Goal: Find contact information: Find contact information

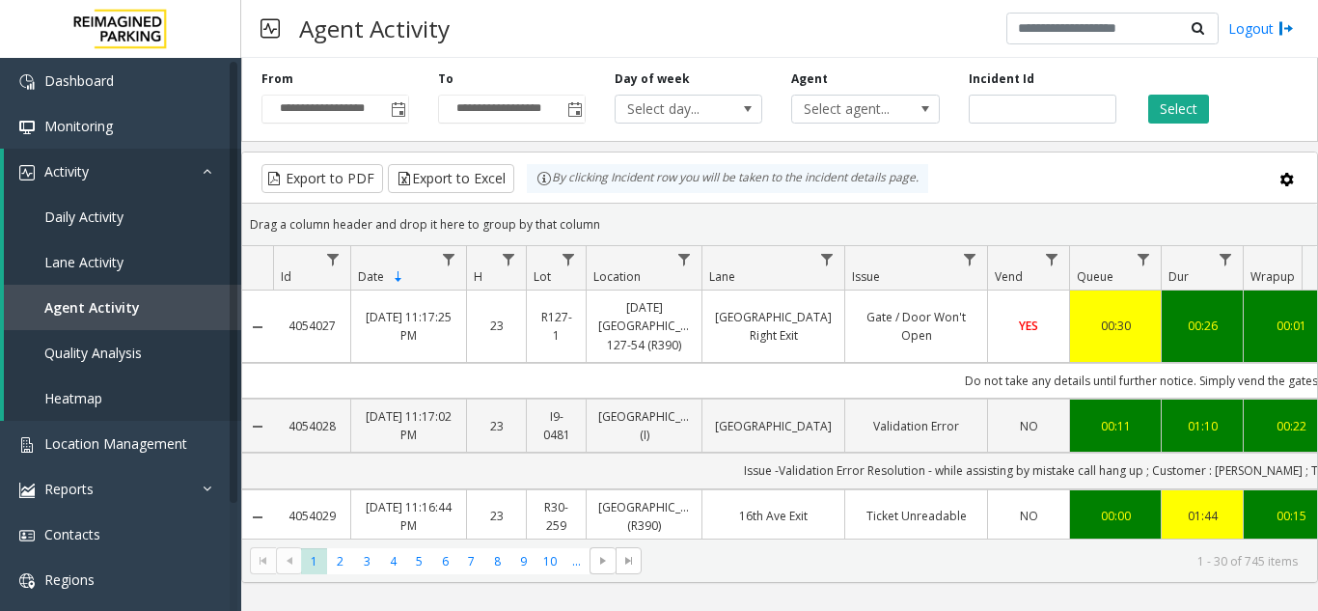
click at [1011, 111] on input "number" at bounding box center [1043, 109] width 148 height 29
click at [138, 438] on span "Location Management" at bounding box center [115, 443] width 143 height 18
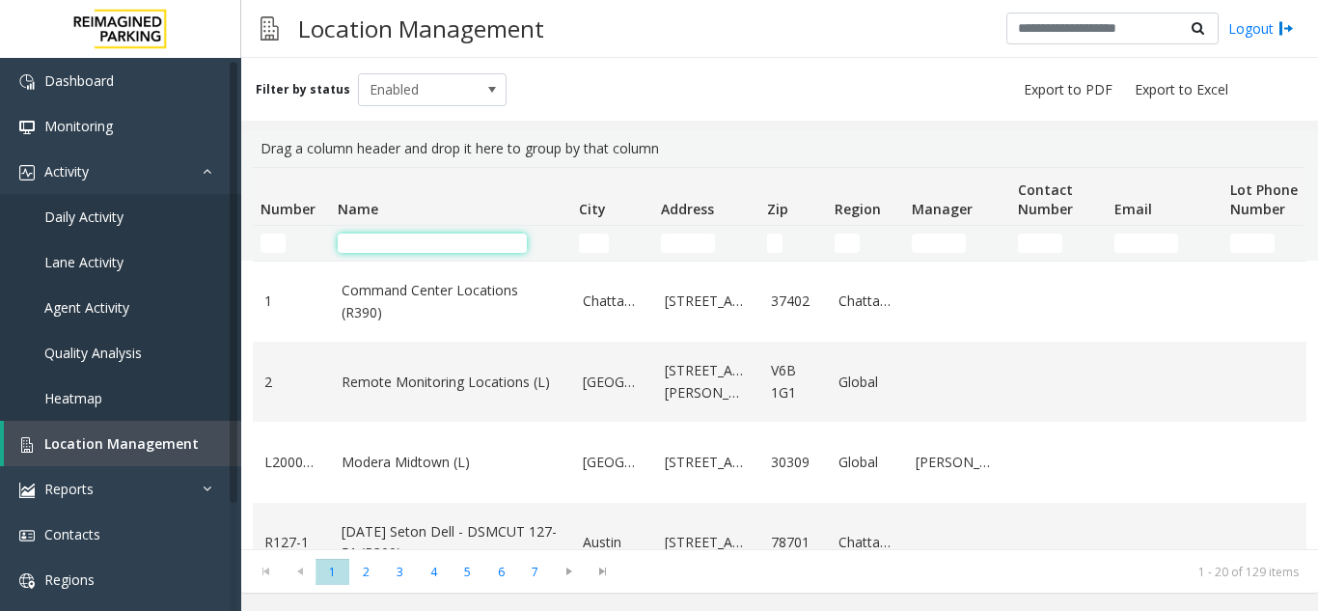
click at [431, 249] on input "Name Filter" at bounding box center [432, 242] width 189 height 19
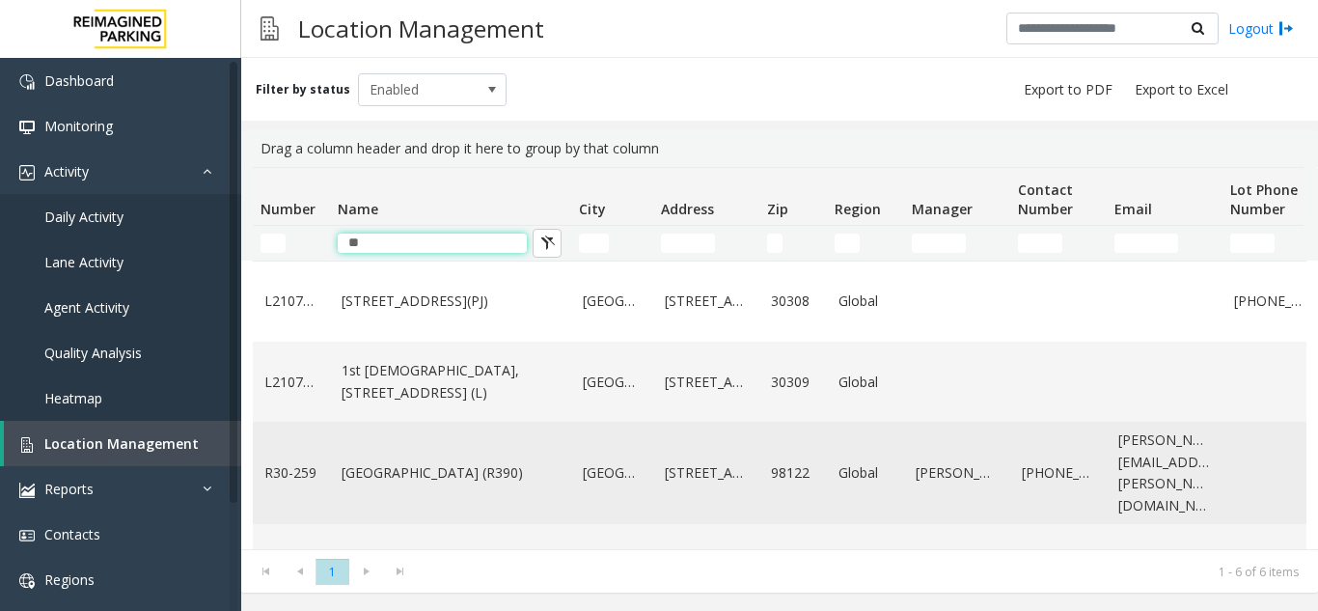
type input "**"
click at [477, 483] on link "[GEOGRAPHIC_DATA] (R390)" at bounding box center [451, 472] width 218 height 21
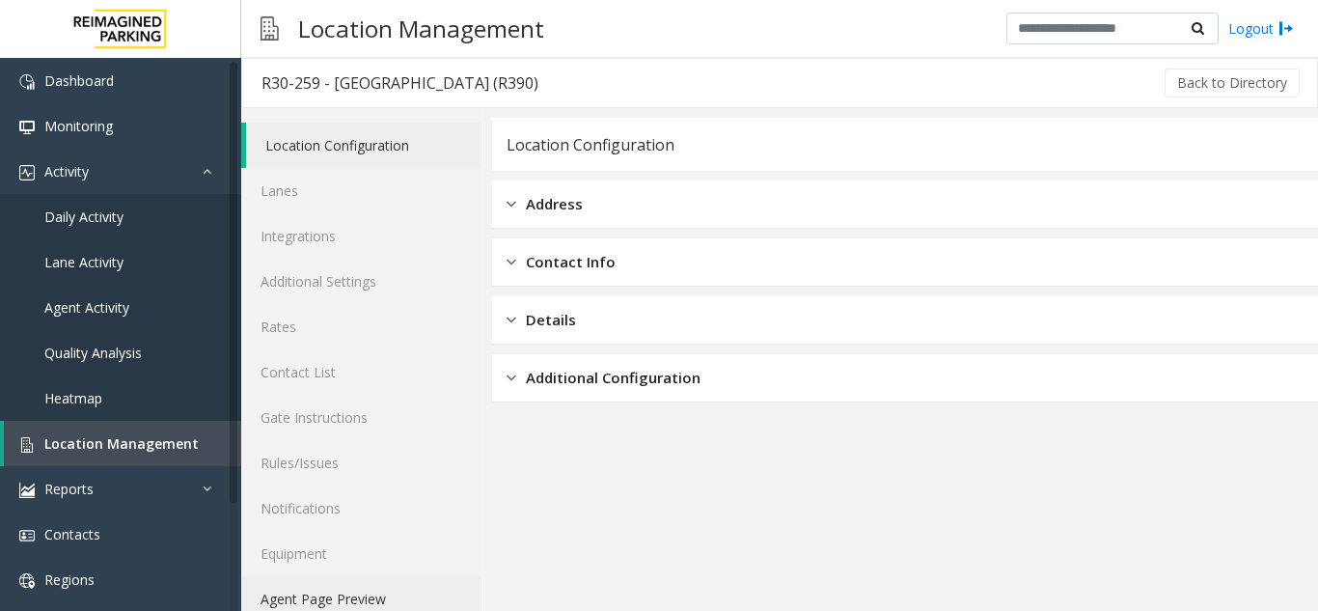
click at [388, 584] on link "Agent Page Preview" at bounding box center [361, 598] width 240 height 45
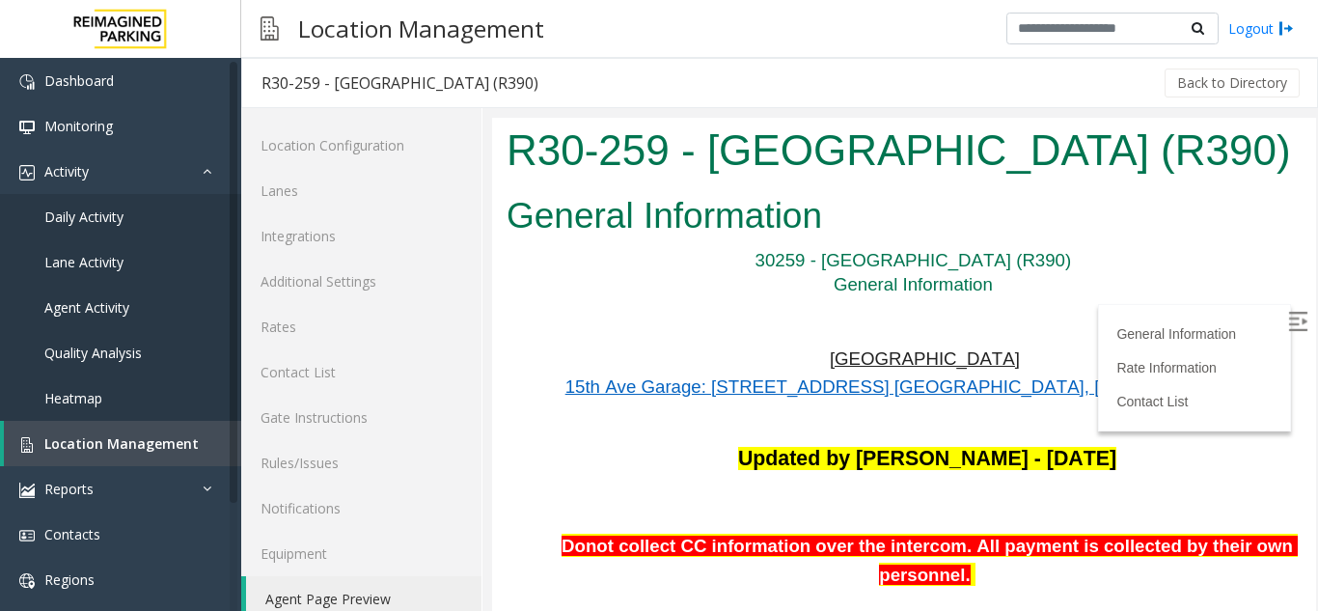
click at [1285, 329] on label at bounding box center [1299, 324] width 29 height 29
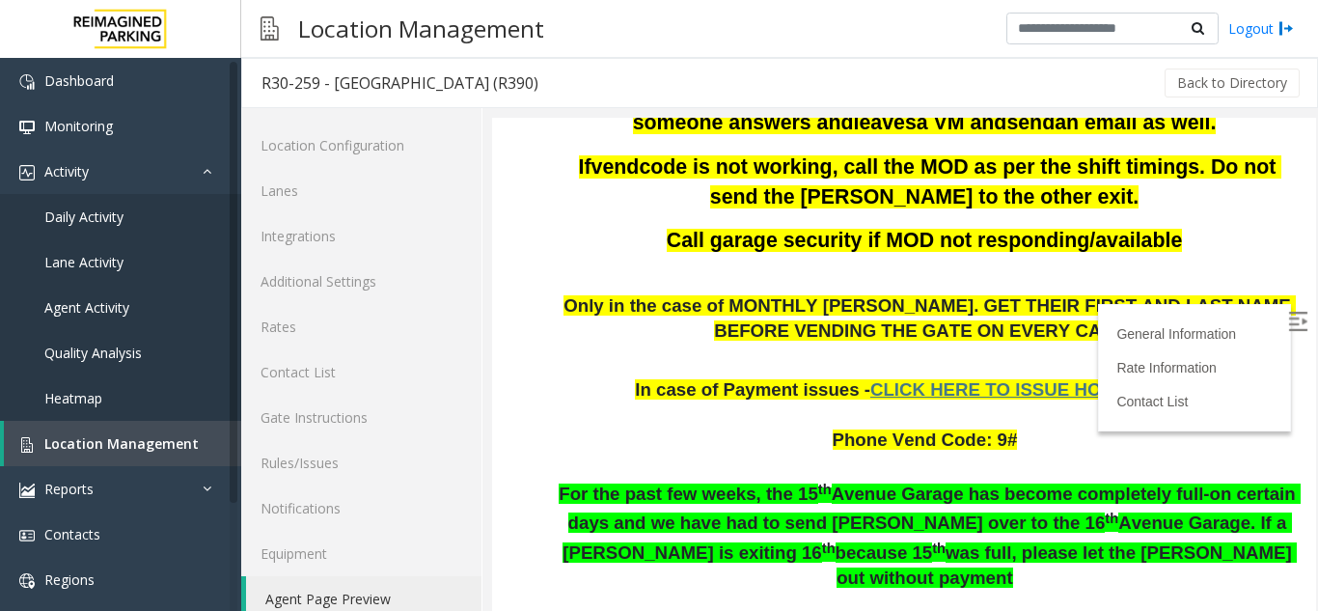
scroll to position [579, 0]
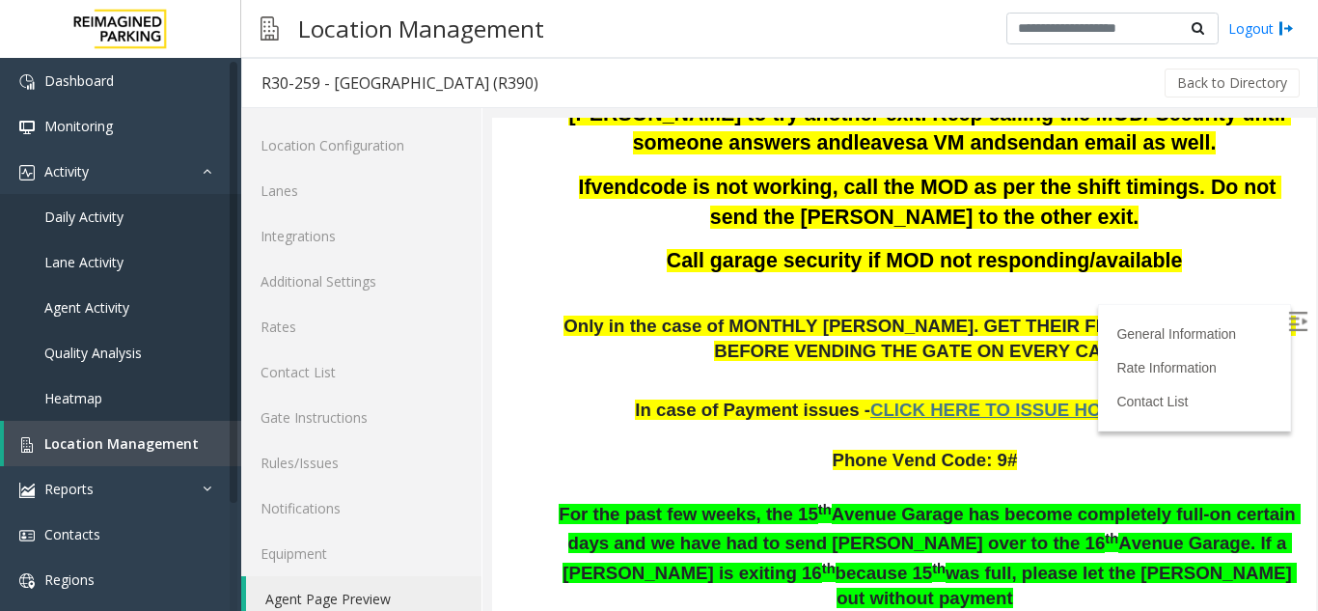
click at [1002, 424] on p "In case of Payment issues - CLICK HERE TO ISSUE HONOR NOTICE" at bounding box center [927, 398] width 749 height 49
click at [1003, 415] on span "CLICK HERE TO ISSUE HONOR NOTICE" at bounding box center [1042, 409] width 344 height 20
click at [337, 337] on link "Rates" at bounding box center [361, 326] width 240 height 45
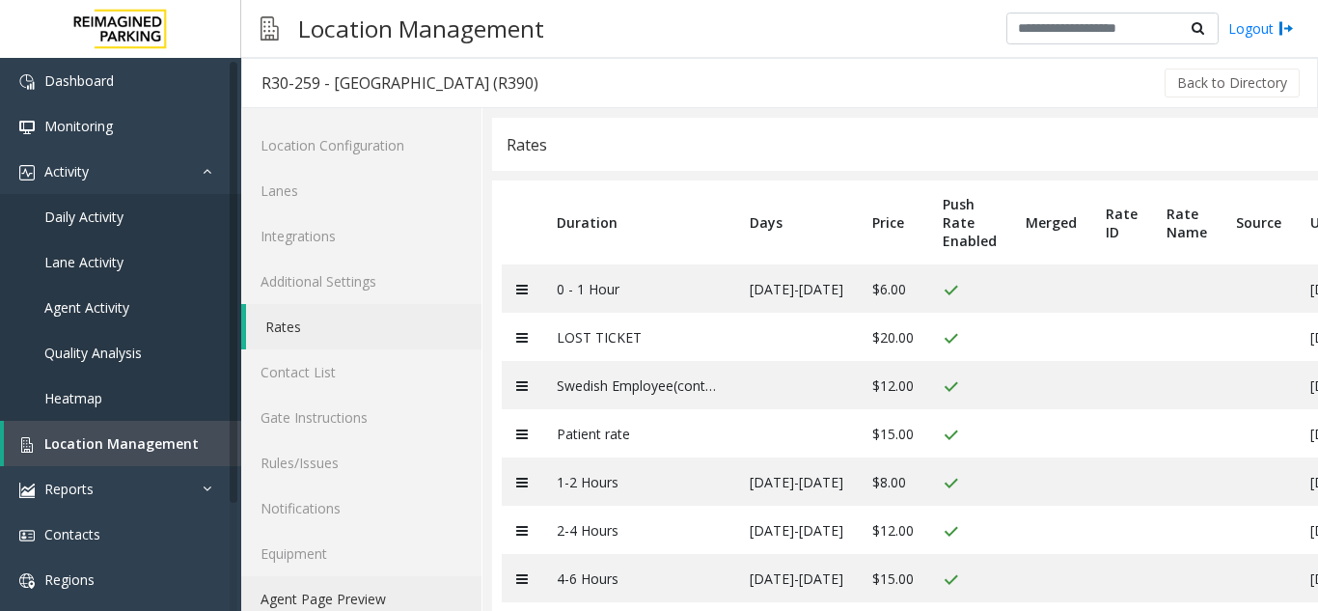
click at [331, 596] on link "Agent Page Preview" at bounding box center [361, 598] width 240 height 45
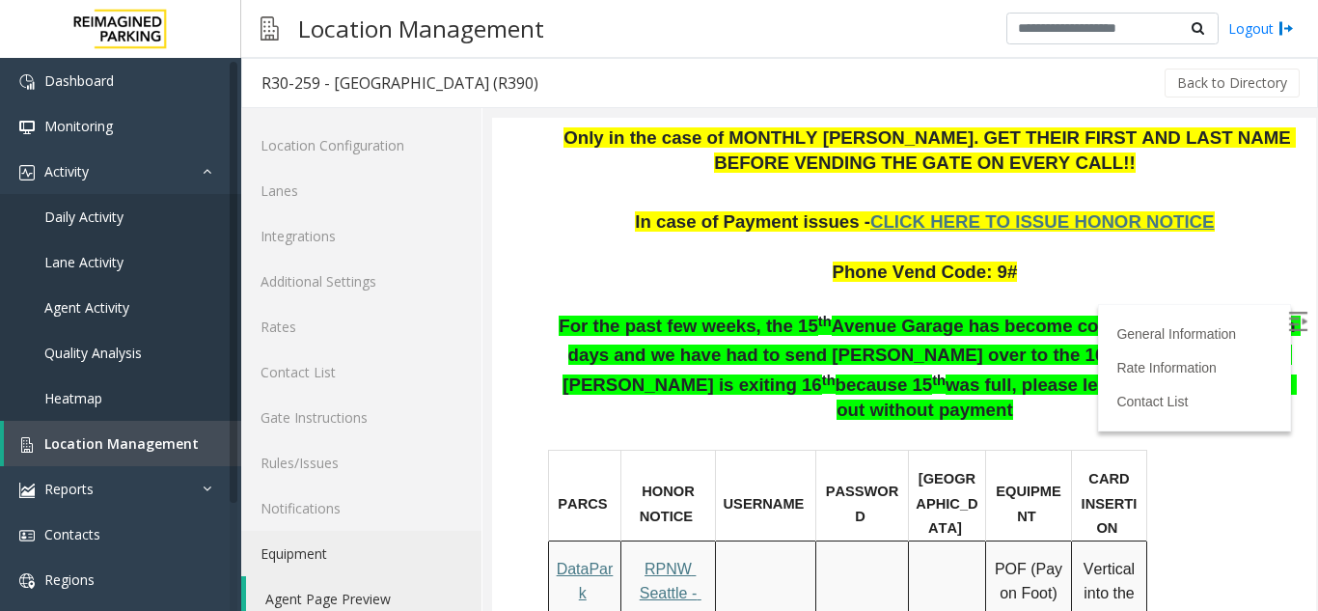
scroll to position [772, 0]
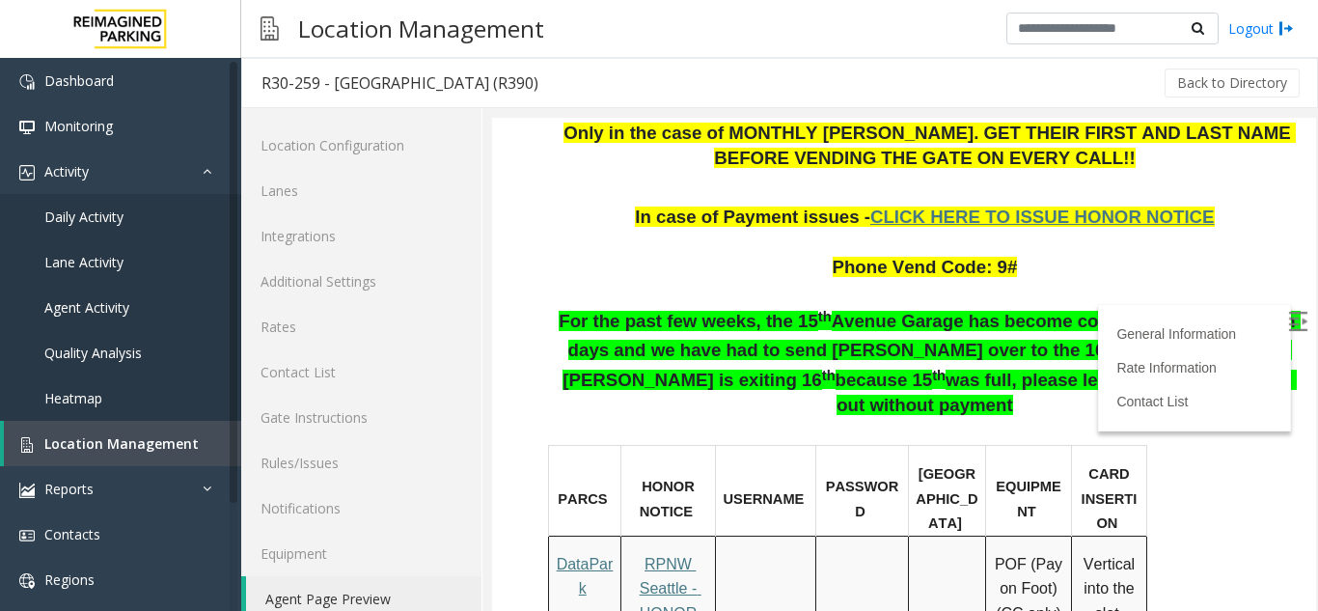
click at [1288, 327] on img at bounding box center [1297, 321] width 19 height 19
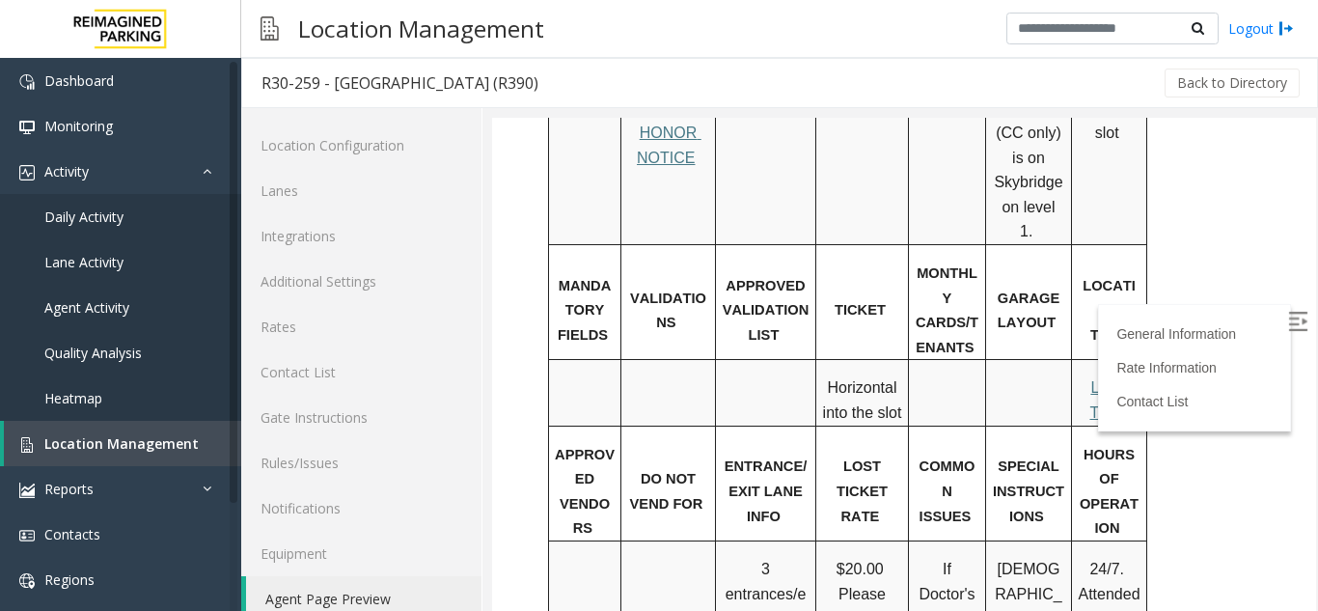
scroll to position [1254, 0]
click at [1118, 377] on span "Local Time" at bounding box center [1110, 397] width 42 height 41
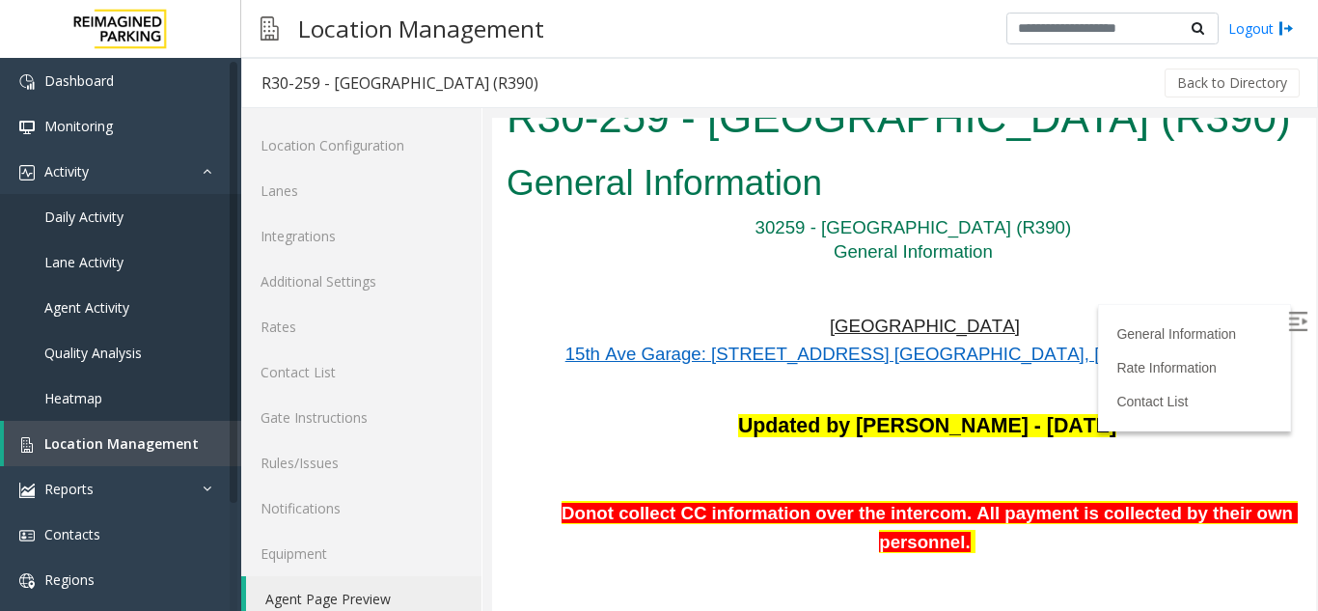
scroll to position [0, 0]
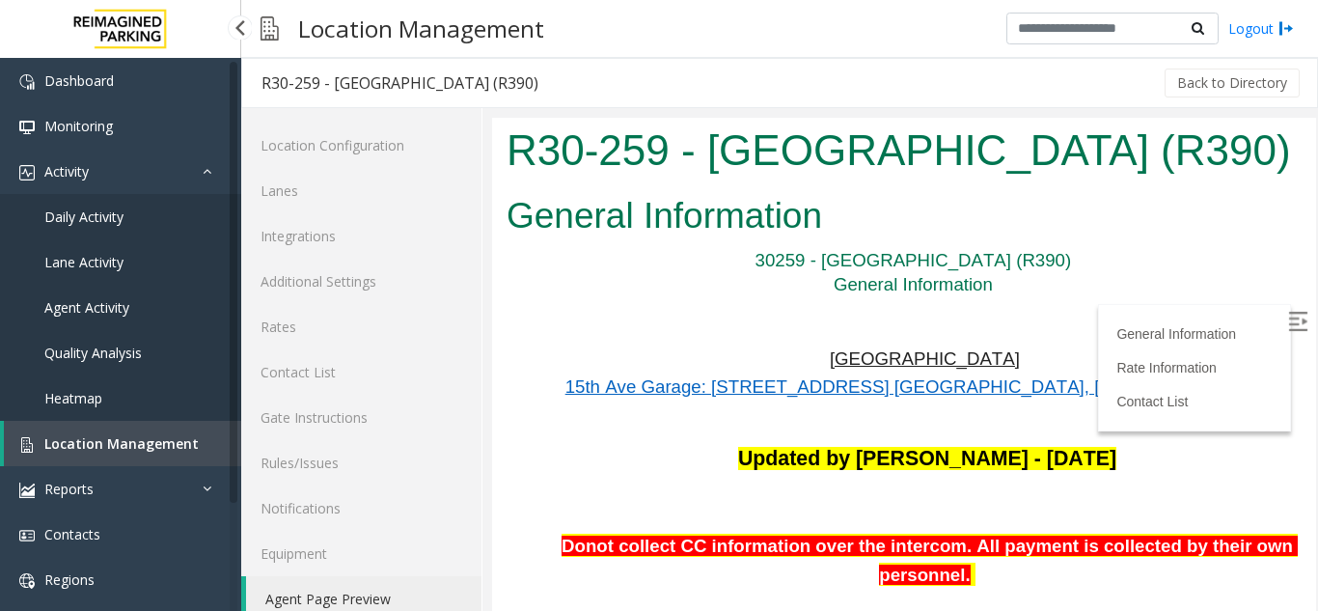
click at [115, 306] on span "Agent Activity" at bounding box center [86, 307] width 85 height 18
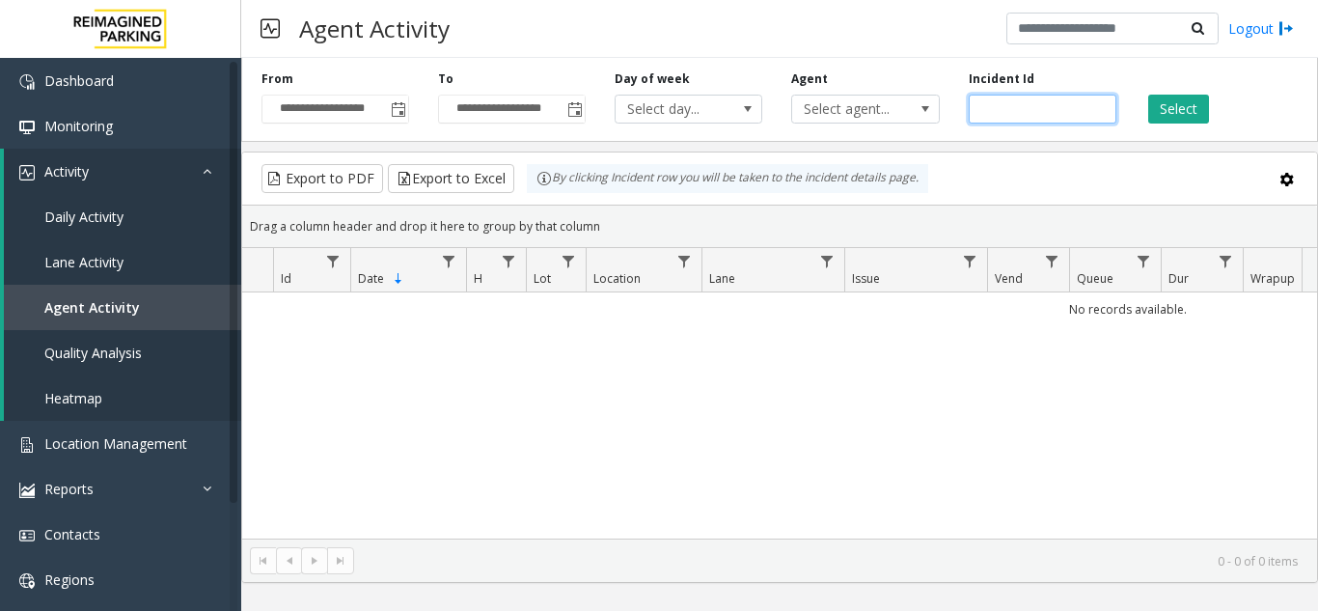
click at [1026, 101] on input "number" at bounding box center [1043, 109] width 148 height 29
paste input "*******"
type input "*******"
click at [1169, 111] on button "Select" at bounding box center [1178, 109] width 61 height 29
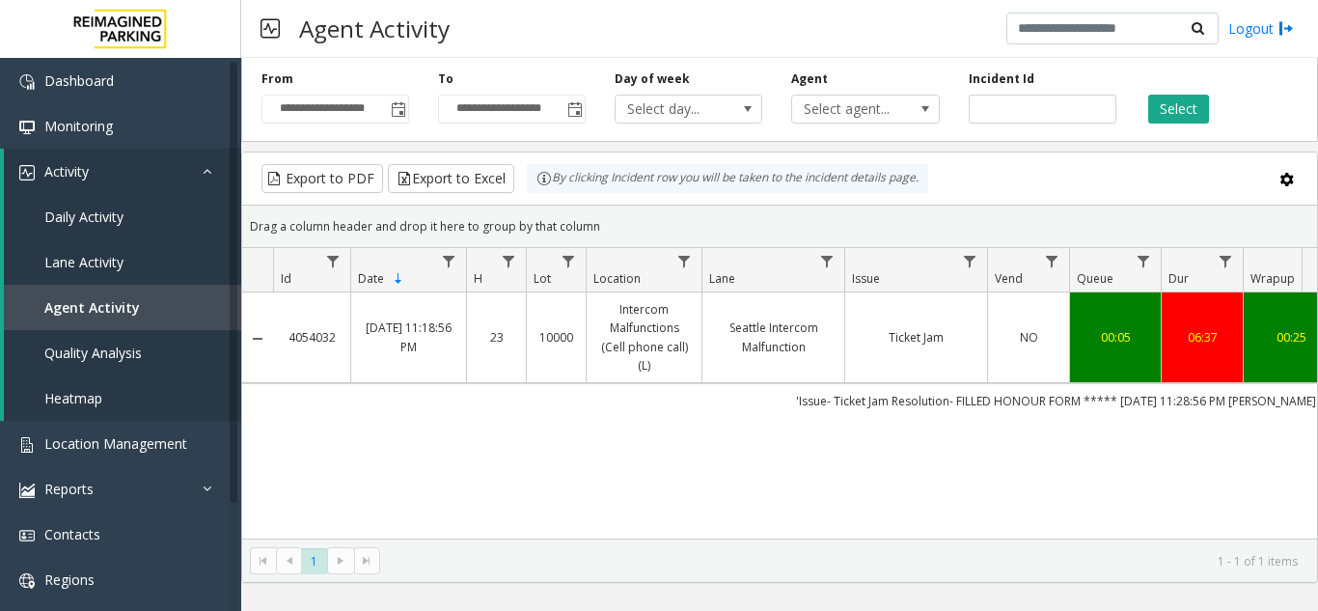
drag, startPoint x: 768, startPoint y: 522, endPoint x: 1086, endPoint y: 529, distance: 318.4
click at [1086, 529] on div "4054032 [DATE] 11:18:56 PM 23 10000 Intercom Malfunctions (Cell phone call) (L)…" at bounding box center [779, 415] width 1075 height 246
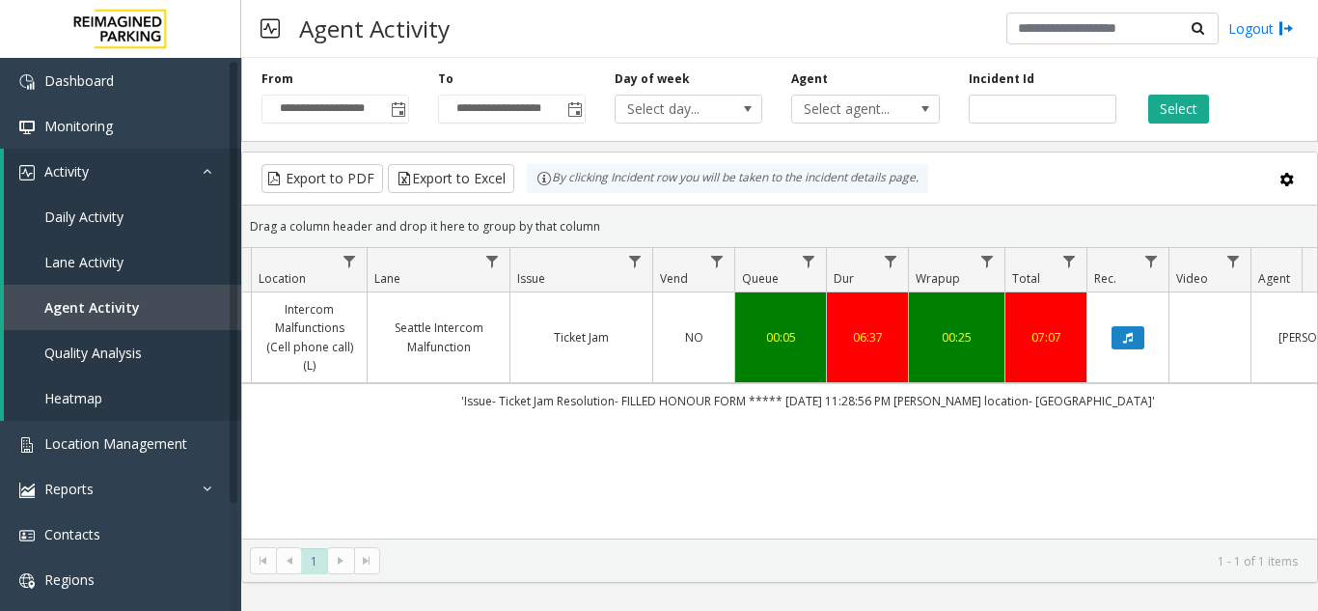
scroll to position [0, 408]
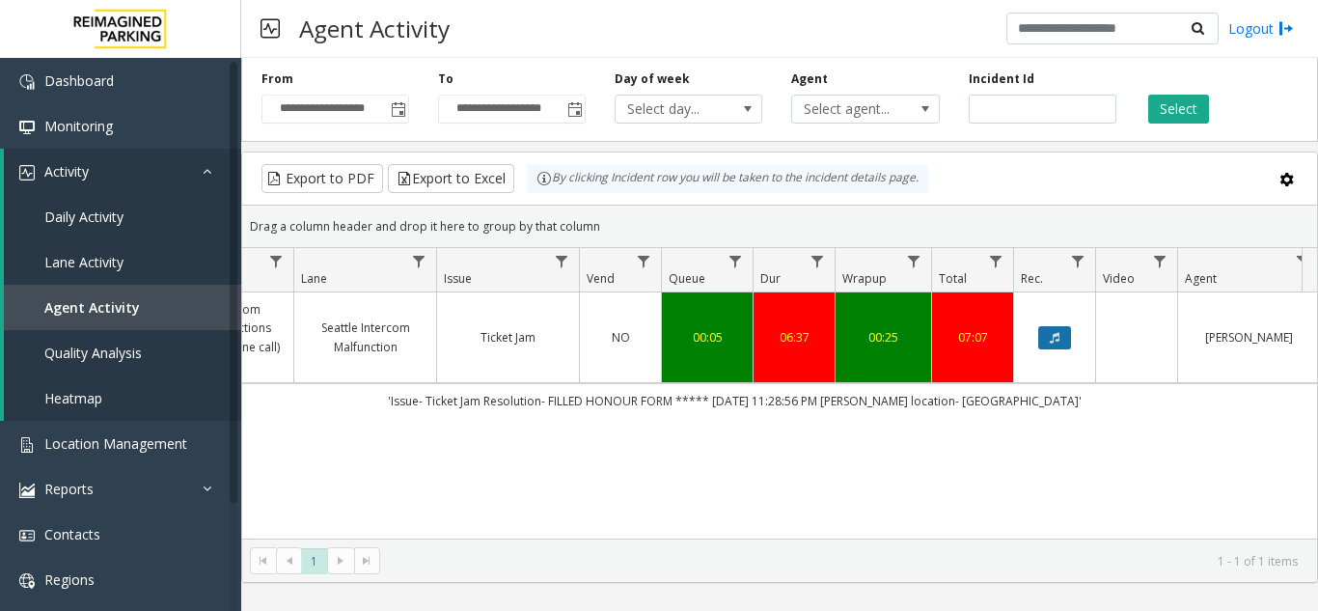
click at [1046, 339] on button "Data table" at bounding box center [1054, 337] width 33 height 23
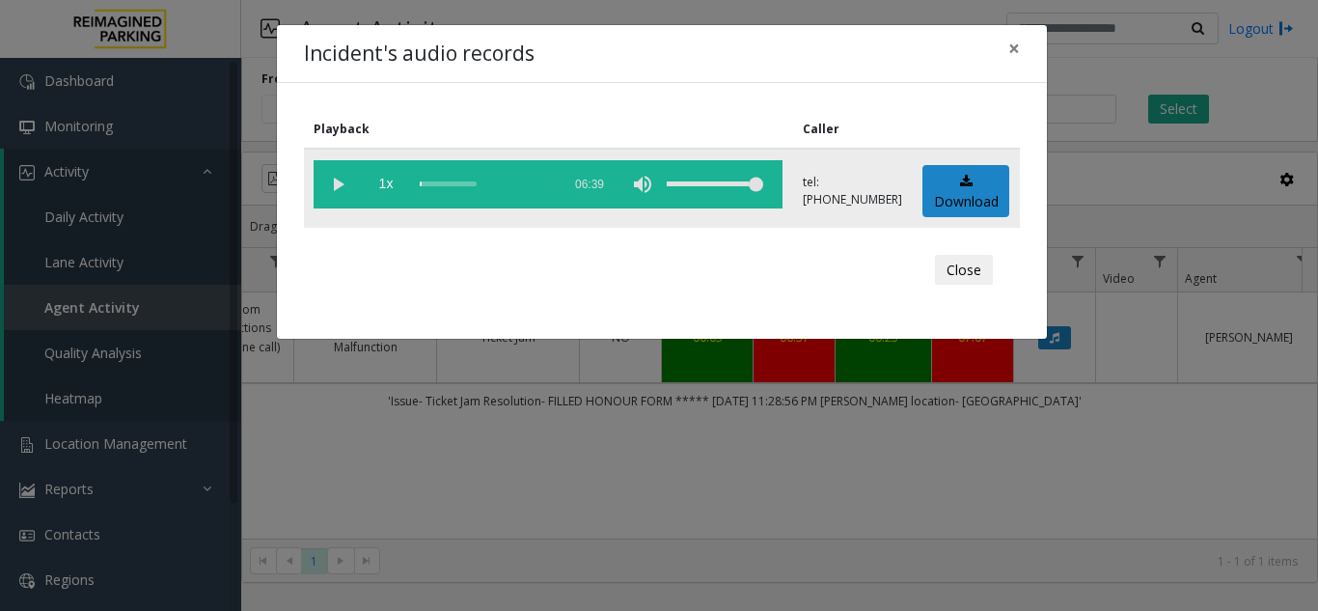
click at [345, 189] on vg-play-pause at bounding box center [338, 184] width 48 height 48
click at [437, 184] on div "scrub bar" at bounding box center [485, 184] width 131 height 48
click at [1009, 52] on span "×" at bounding box center [1014, 48] width 12 height 27
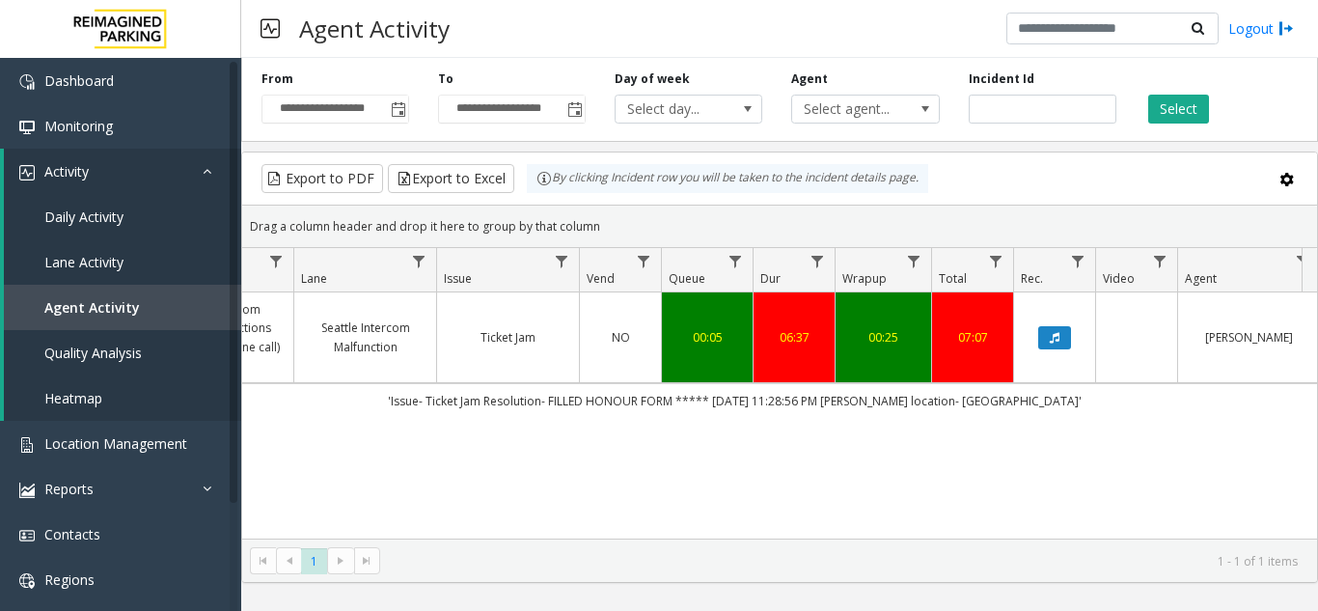
click at [1021, 326] on td "Data table" at bounding box center [1054, 337] width 82 height 91
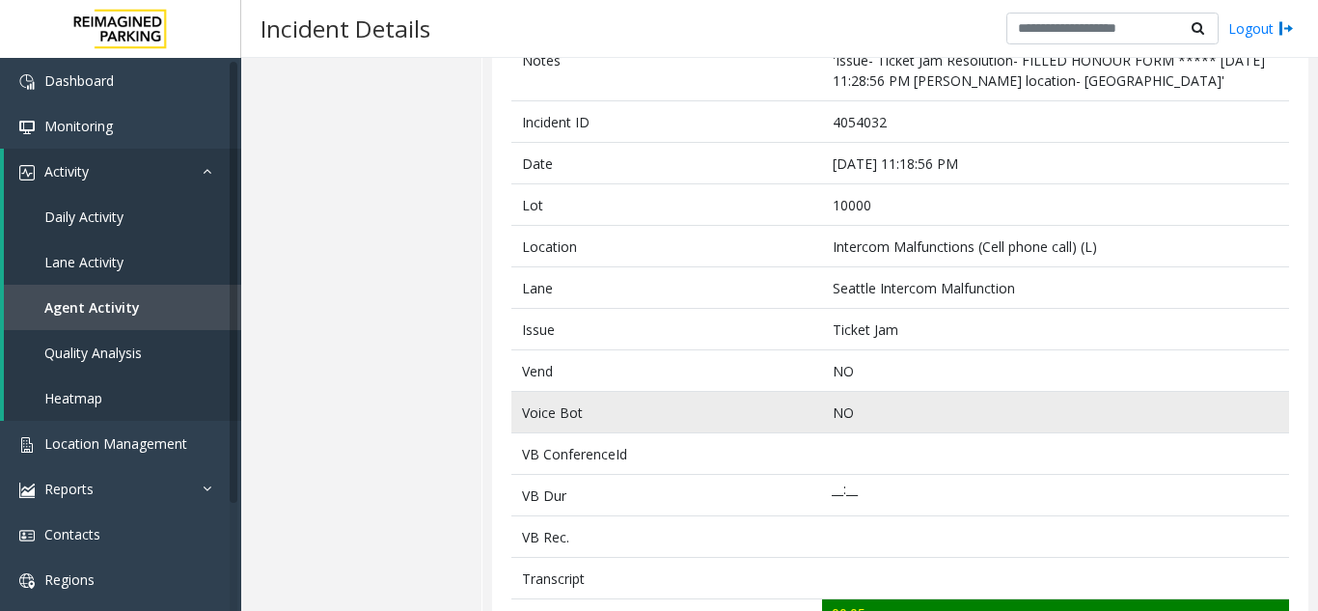
scroll to position [482, 0]
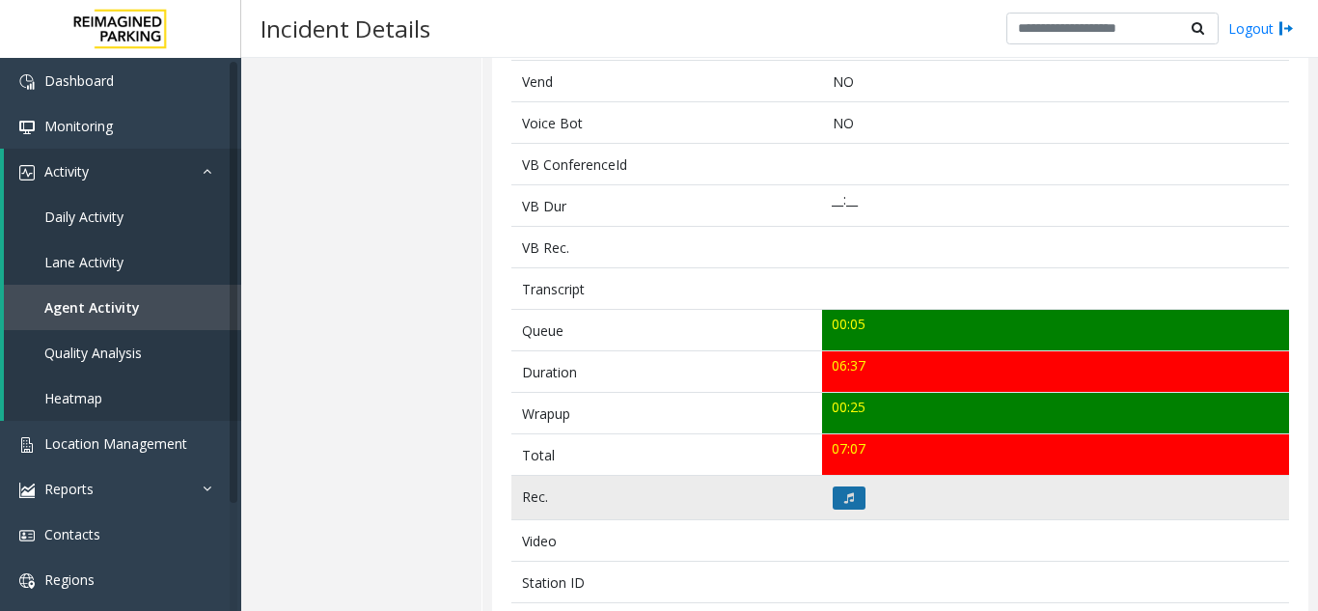
click at [844, 494] on icon at bounding box center [849, 498] width 10 height 12
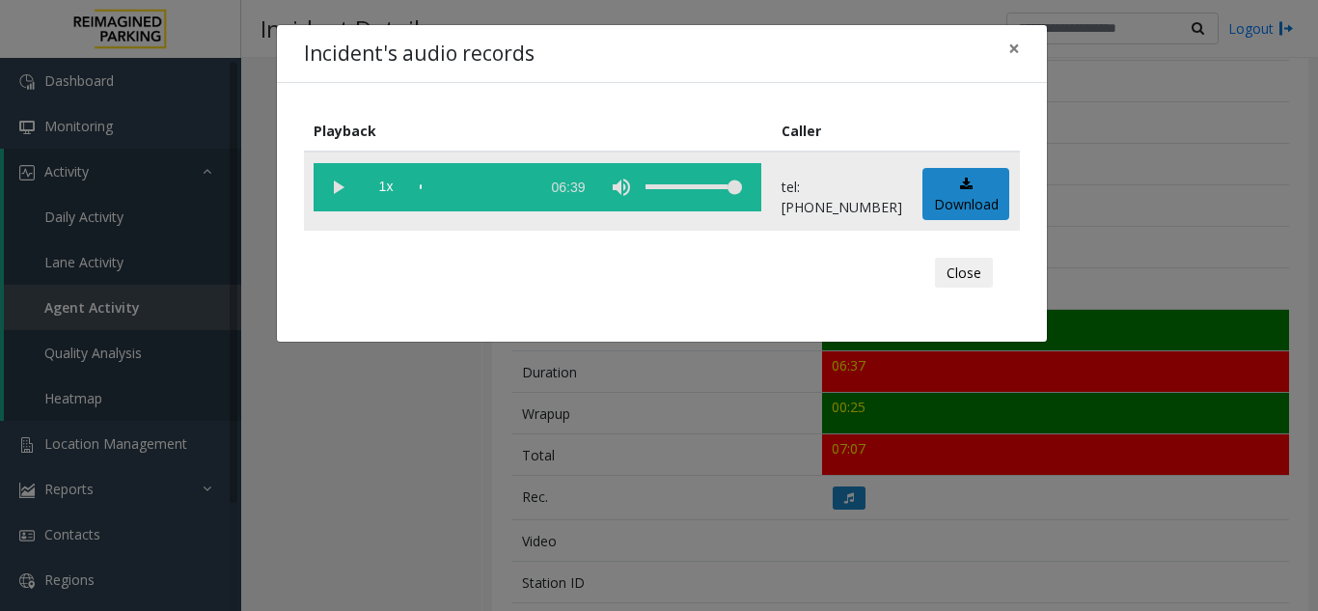
click at [342, 190] on vg-play-pause at bounding box center [338, 187] width 48 height 48
click at [449, 184] on div "scrub bar" at bounding box center [475, 187] width 110 height 48
click at [342, 193] on vg-play-pause at bounding box center [338, 187] width 48 height 48
drag, startPoint x: 705, startPoint y: 252, endPoint x: 674, endPoint y: 256, distance: 31.1
click at [705, 252] on div "Close" at bounding box center [661, 273] width 689 height 58
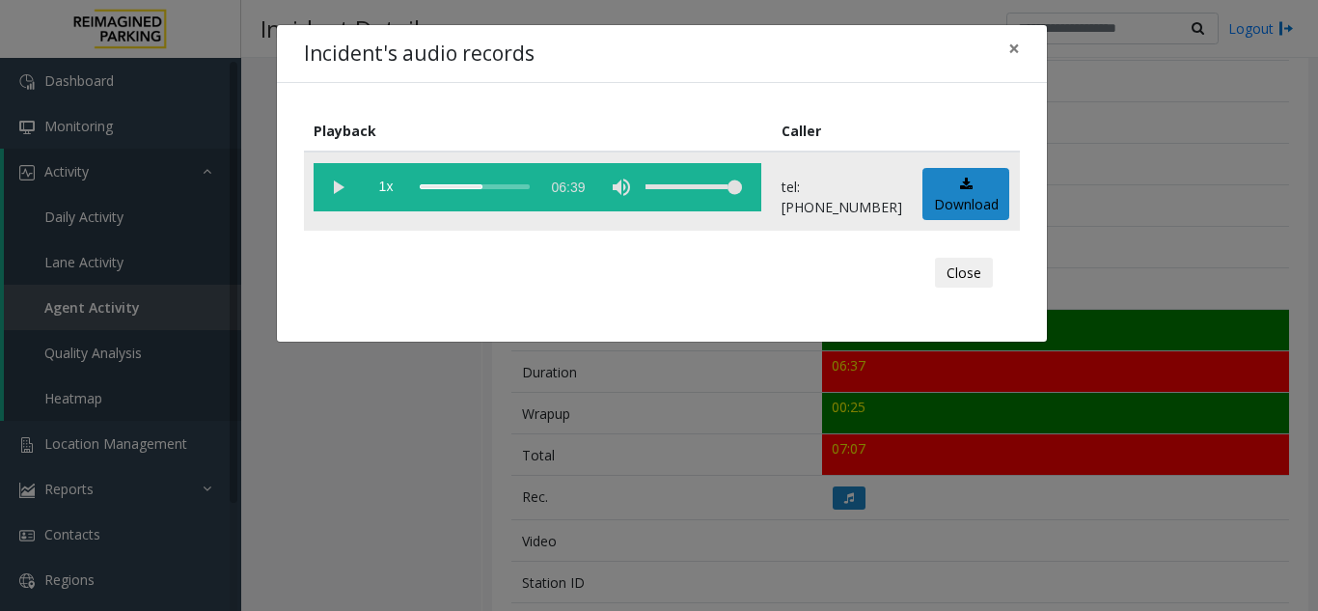
click at [341, 185] on vg-play-pause at bounding box center [338, 187] width 48 height 48
click at [443, 186] on div "scrub bar" at bounding box center [475, 187] width 110 height 48
click at [341, 192] on vg-play-pause at bounding box center [338, 187] width 48 height 48
click at [1015, 50] on span "×" at bounding box center [1014, 48] width 12 height 27
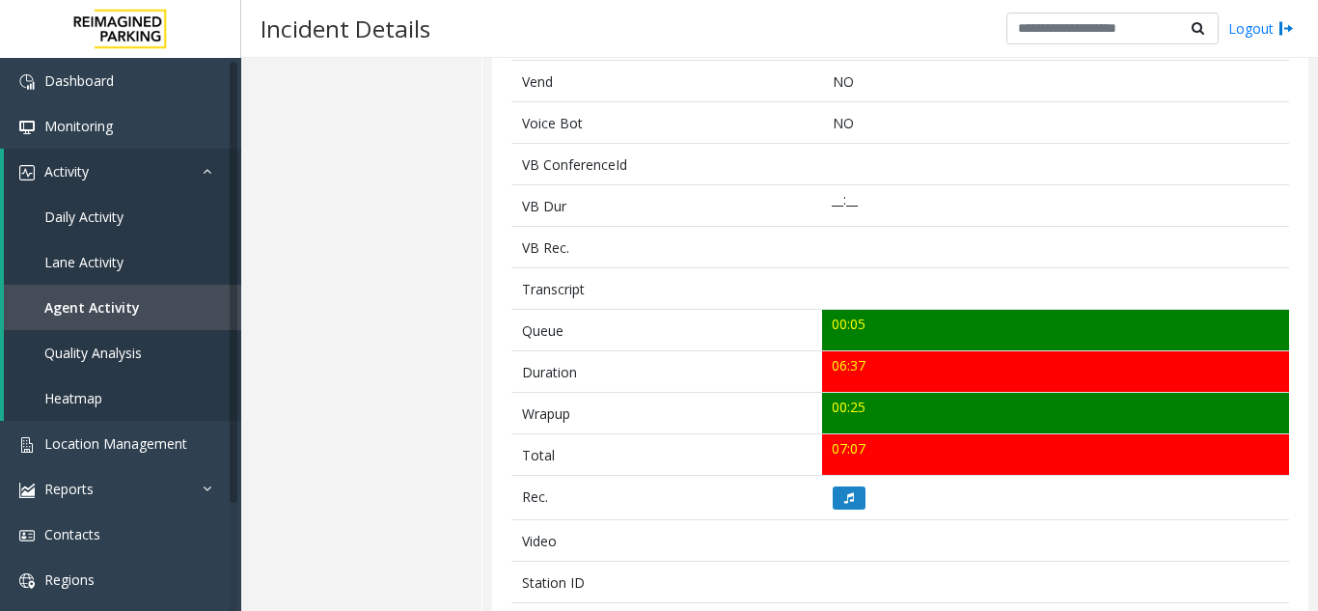
scroll to position [0, 0]
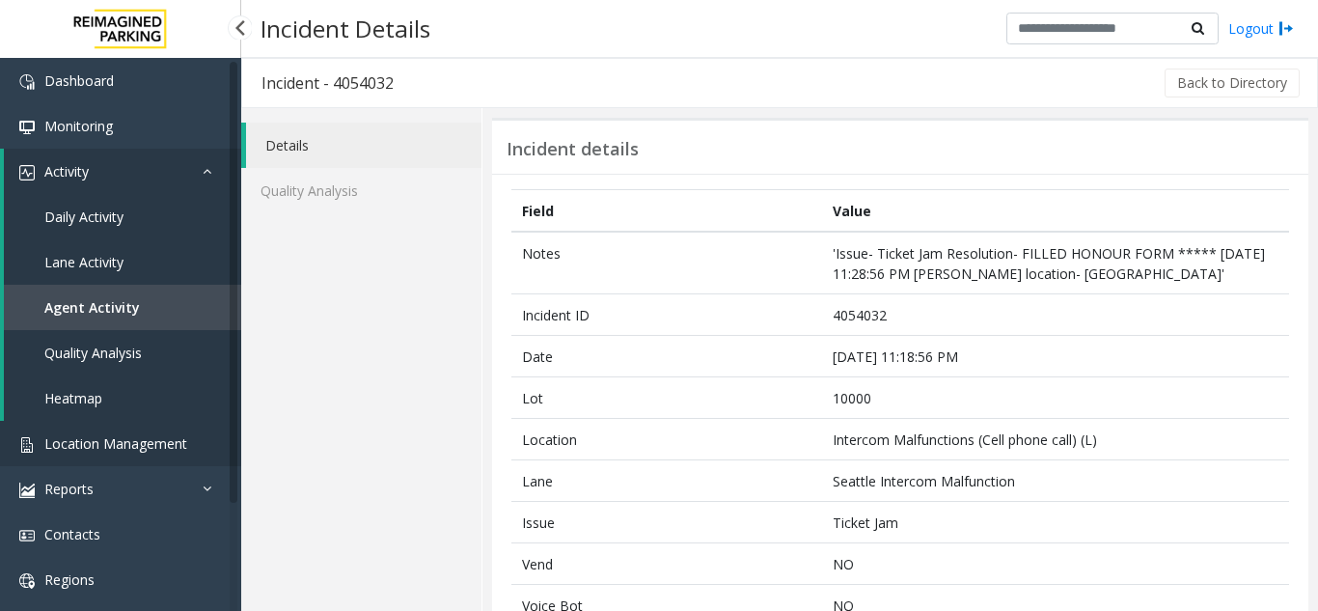
click at [132, 449] on span "Location Management" at bounding box center [115, 443] width 143 height 18
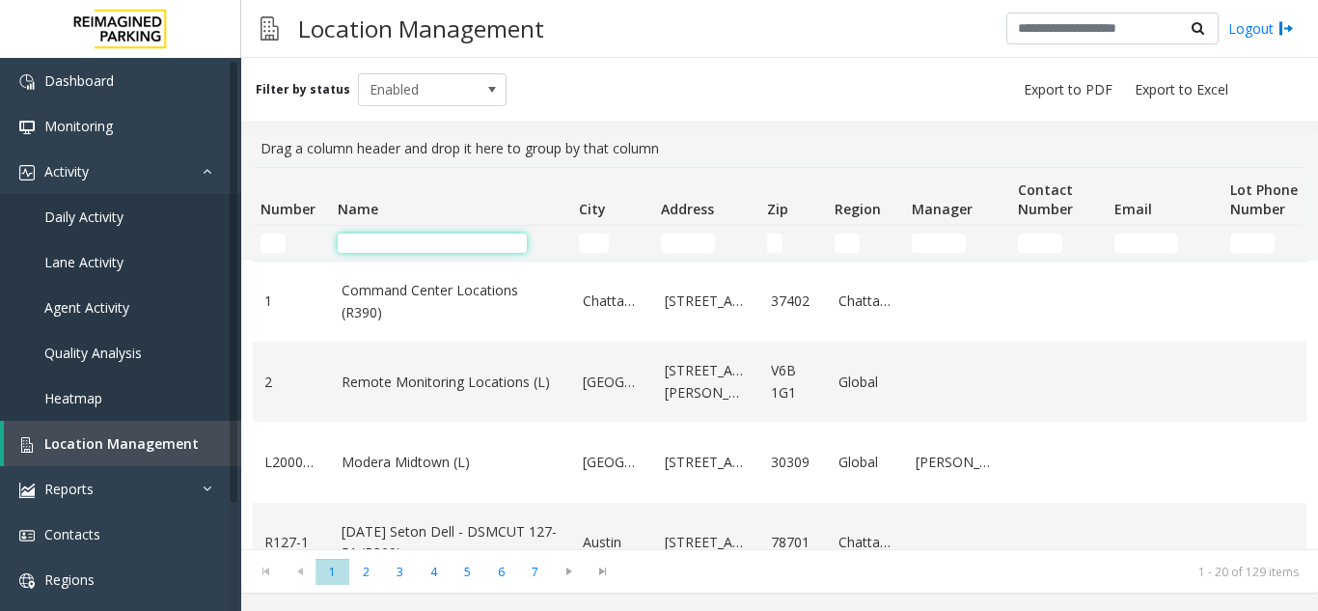
click at [418, 244] on input "Name Filter" at bounding box center [432, 242] width 189 height 19
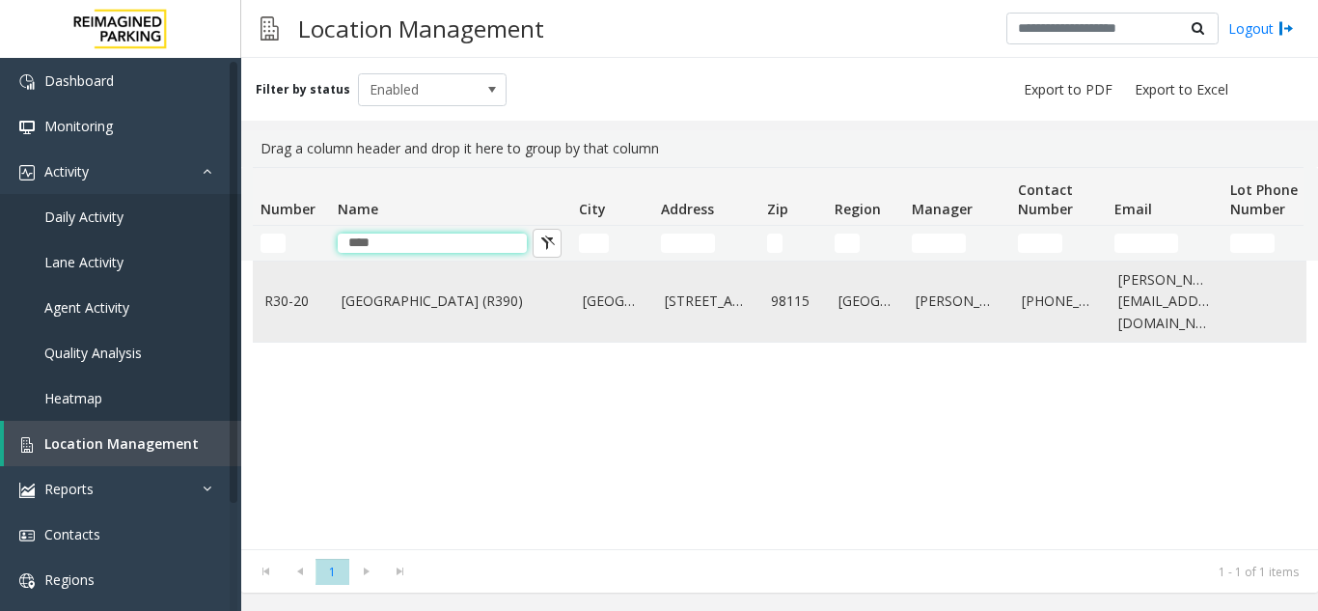
type input "****"
click at [458, 293] on link "[GEOGRAPHIC_DATA] (R390)" at bounding box center [451, 300] width 218 height 21
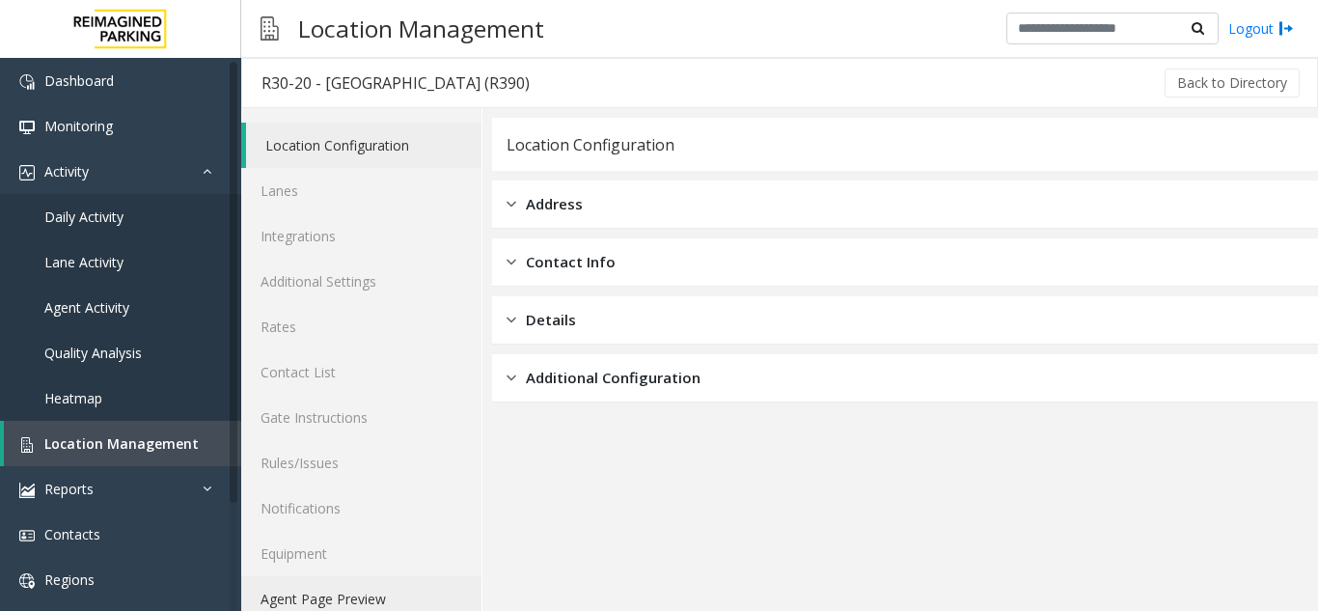
click at [384, 590] on link "Agent Page Preview" at bounding box center [361, 598] width 240 height 45
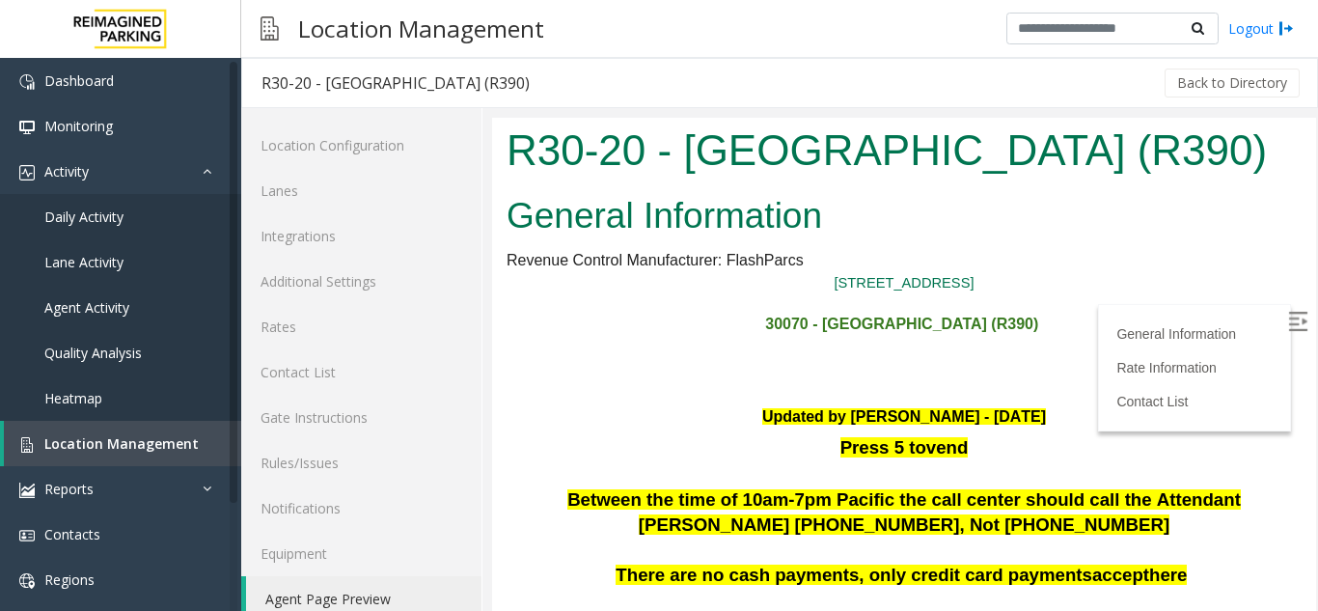
click at [1288, 315] on img at bounding box center [1297, 321] width 19 height 19
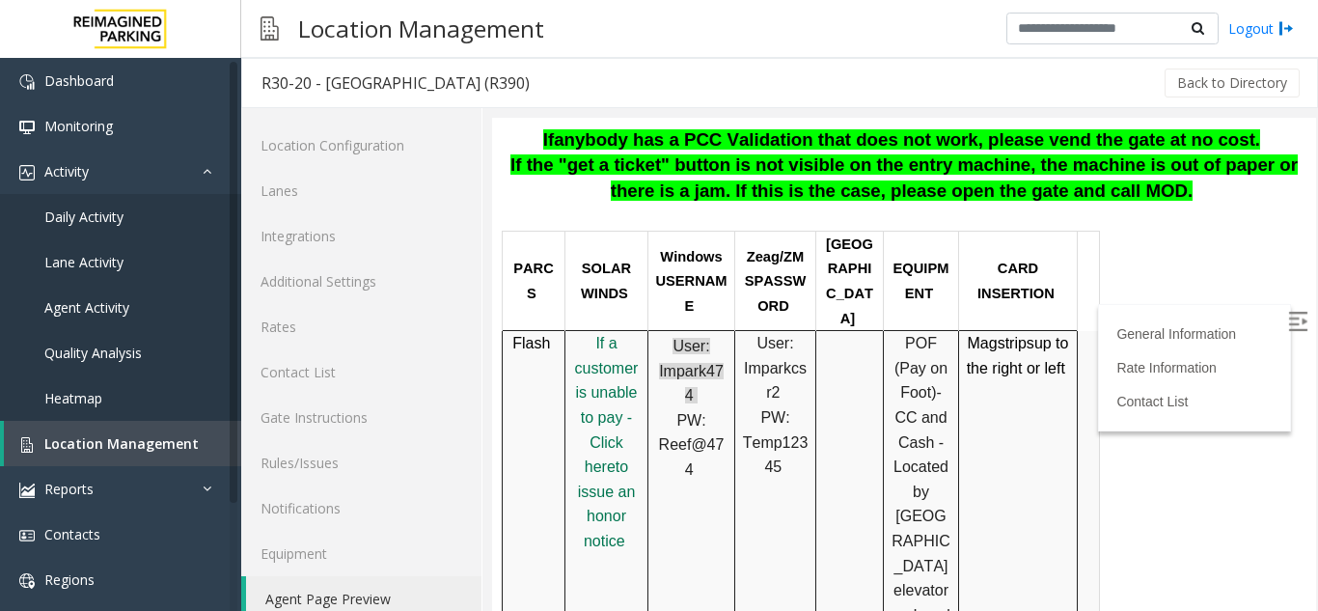
scroll to position [772, 0]
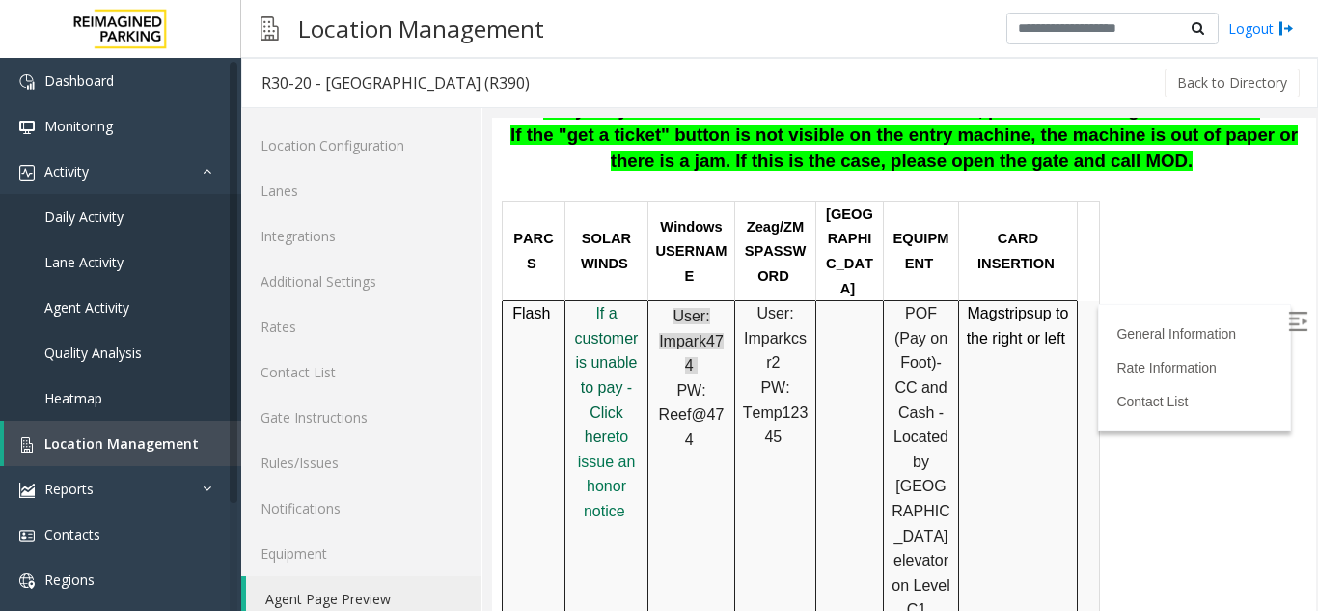
click at [588, 334] on span "f a customer is unable to pay - Click her" at bounding box center [607, 375] width 64 height 140
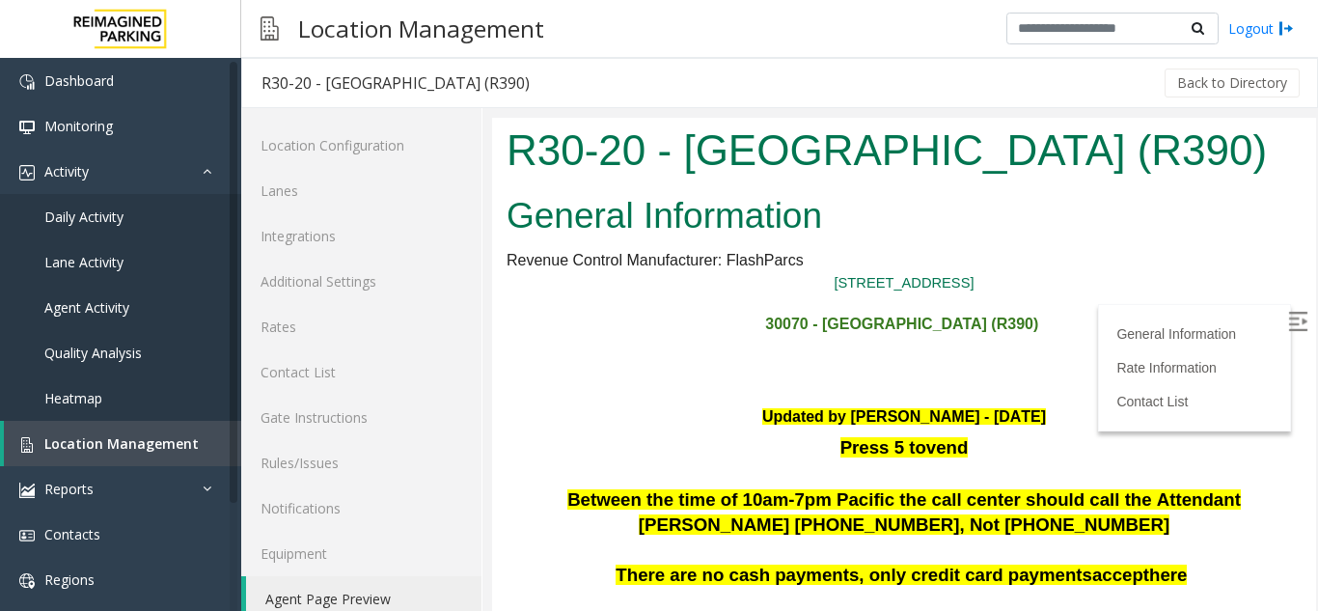
scroll to position [772, 0]
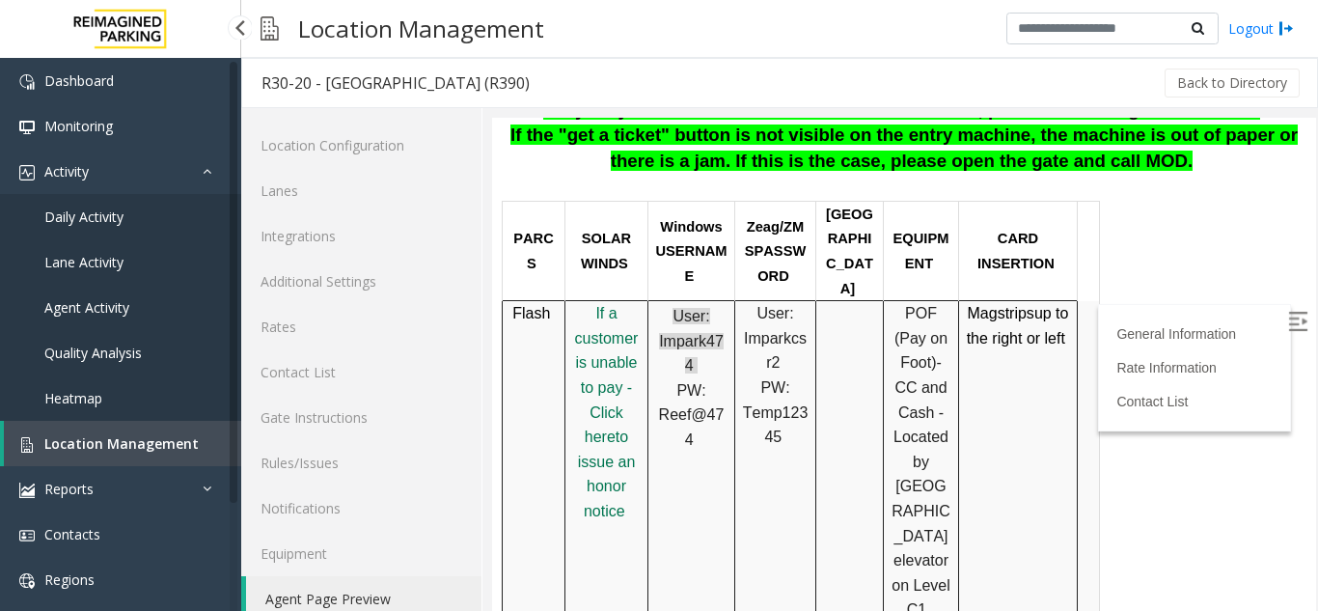
click at [127, 217] on link "Daily Activity" at bounding box center [120, 216] width 241 height 45
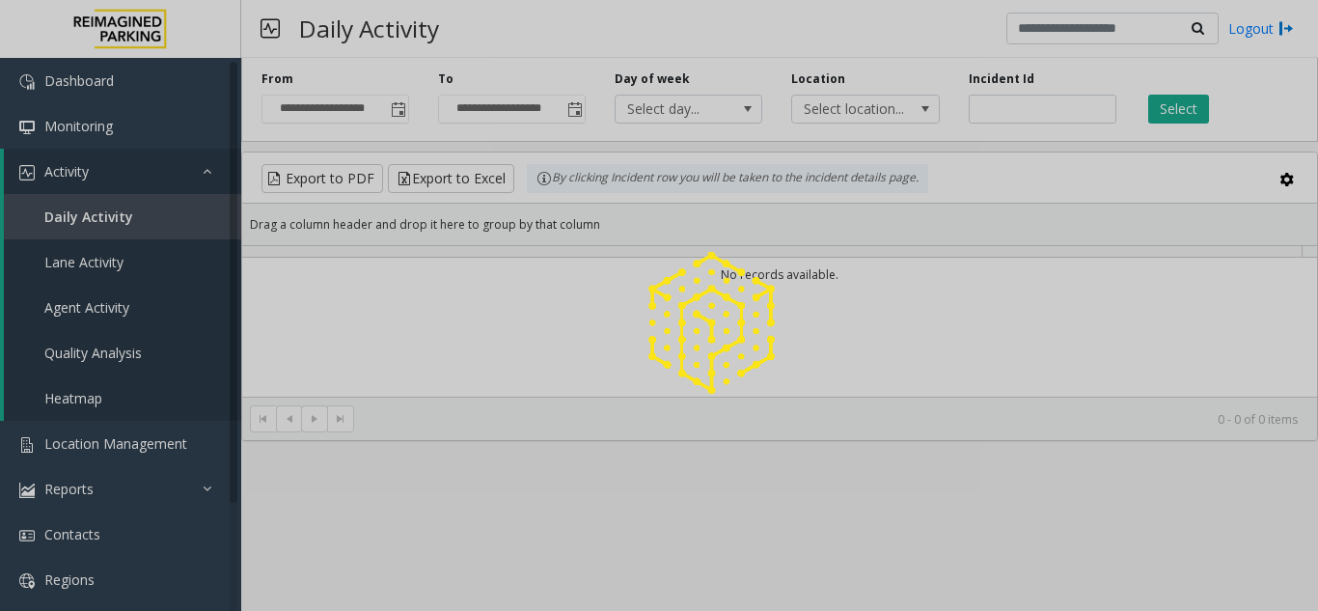
click at [122, 306] on div at bounding box center [659, 305] width 1318 height 611
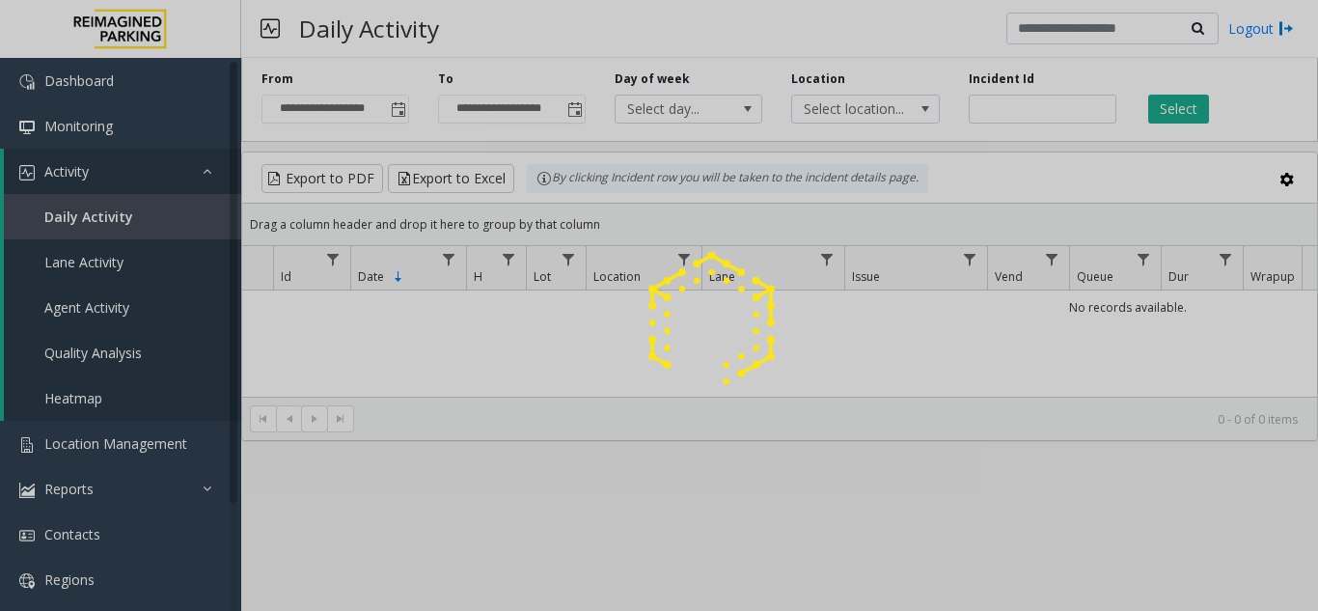
click at [100, 312] on span "Agent Activity" at bounding box center [86, 307] width 85 height 18
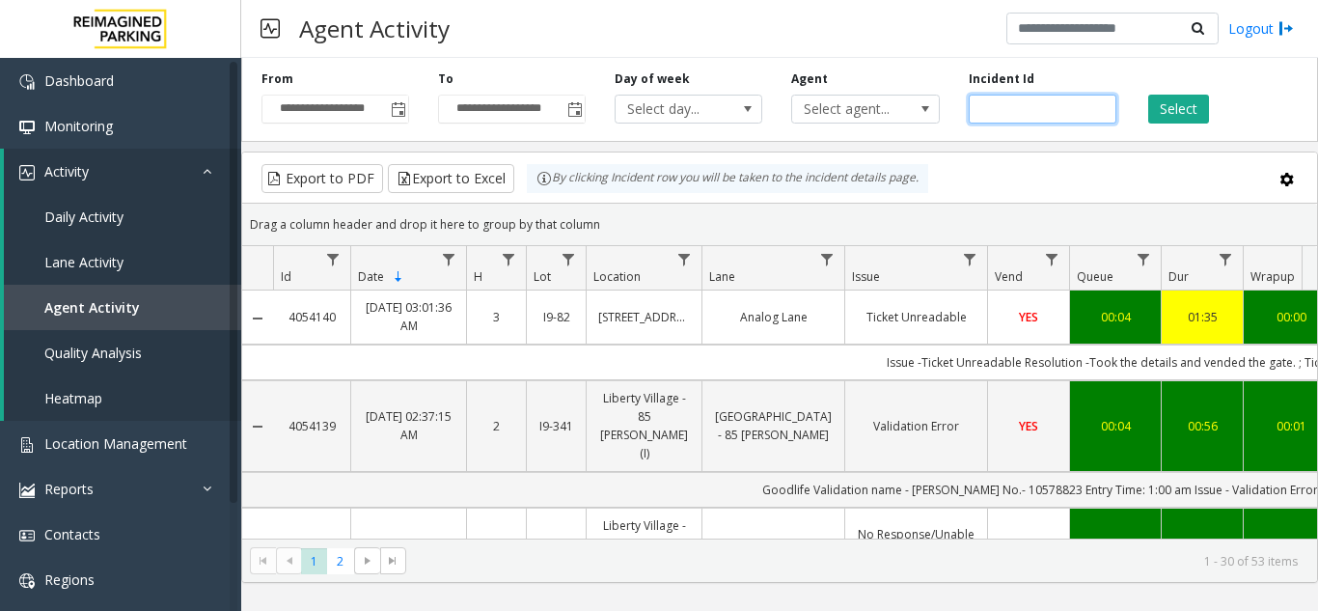
click at [1017, 106] on input "number" at bounding box center [1043, 109] width 148 height 29
paste input "*******"
type input "*******"
click at [1157, 112] on button "Select" at bounding box center [1178, 109] width 61 height 29
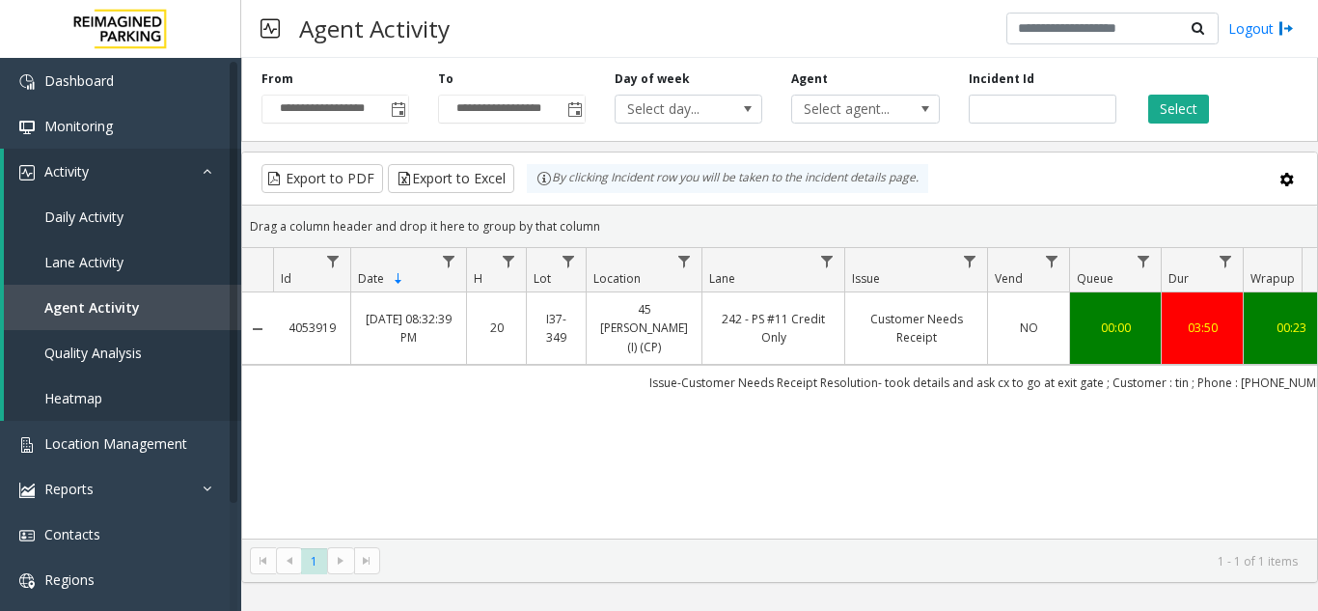
drag, startPoint x: 792, startPoint y: 523, endPoint x: 937, endPoint y: 517, distance: 144.8
click at [937, 517] on div "4053919 Aug 12, 2025 08:32:39 PM 20 I37-349 45 Castro (I) (CP) 242 - PS #11 Cre…" at bounding box center [779, 415] width 1075 height 246
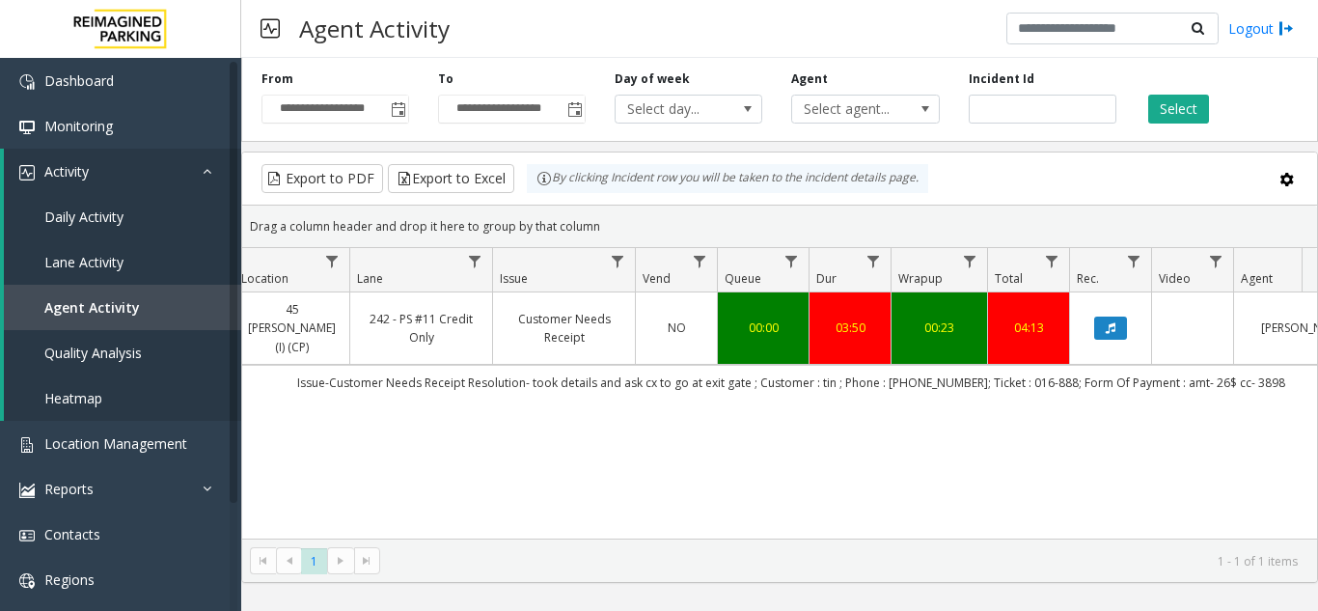
scroll to position [0, 357]
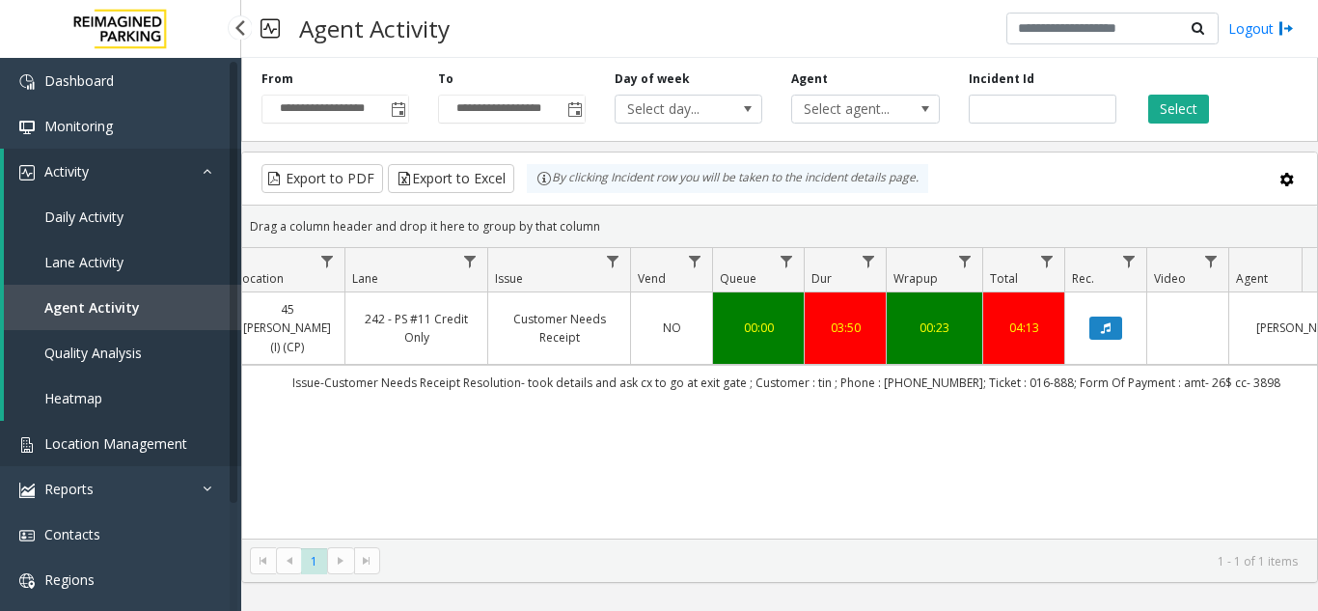
click at [138, 454] on link "Location Management" at bounding box center [120, 443] width 241 height 45
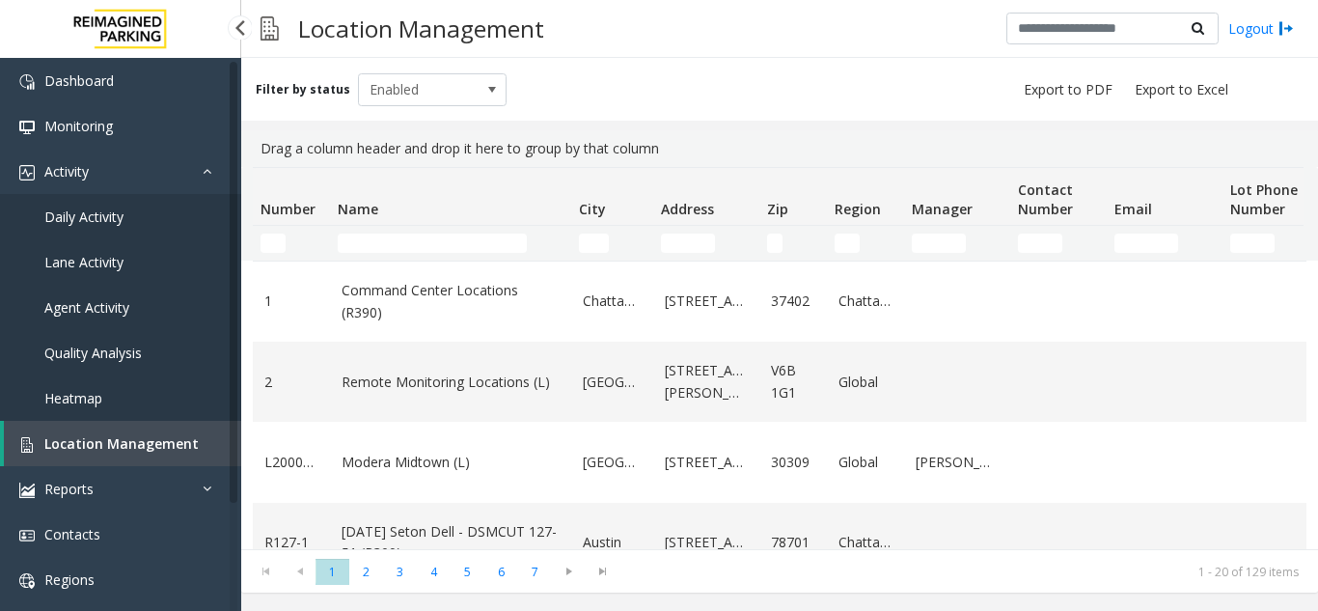
click at [108, 445] on span "Location Management" at bounding box center [121, 443] width 154 height 18
click at [386, 245] on input "Name Filter" at bounding box center [432, 242] width 189 height 19
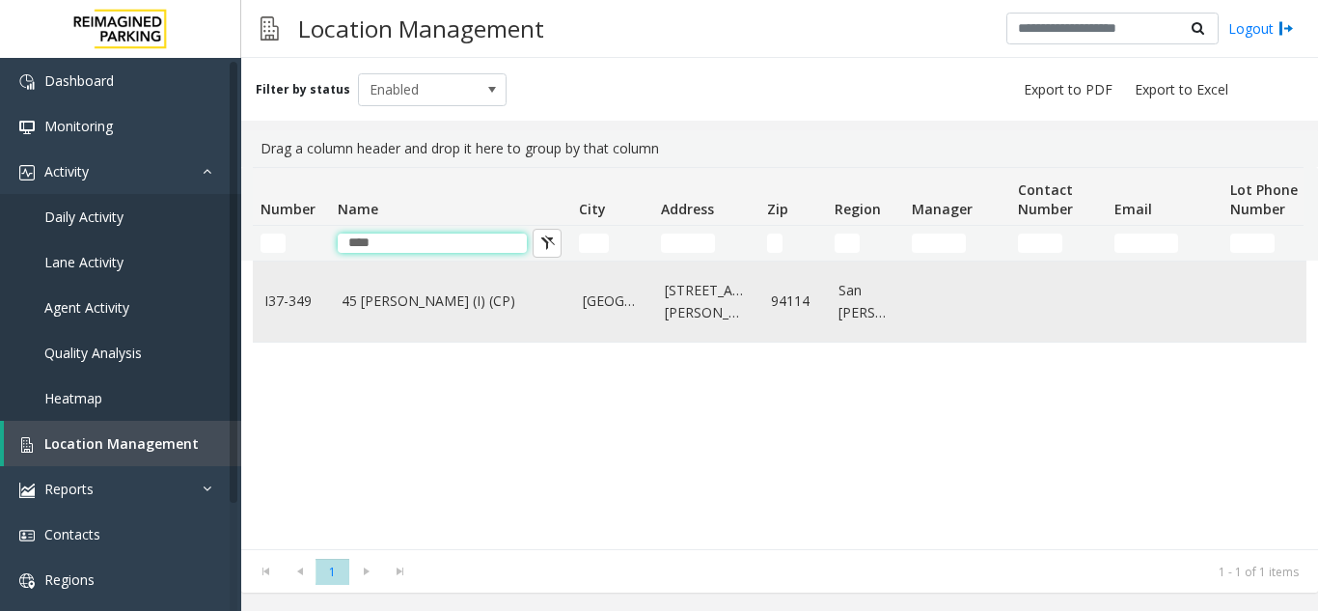
type input "****"
click at [416, 316] on td "45 [PERSON_NAME] (I) (CP)" at bounding box center [450, 301] width 241 height 80
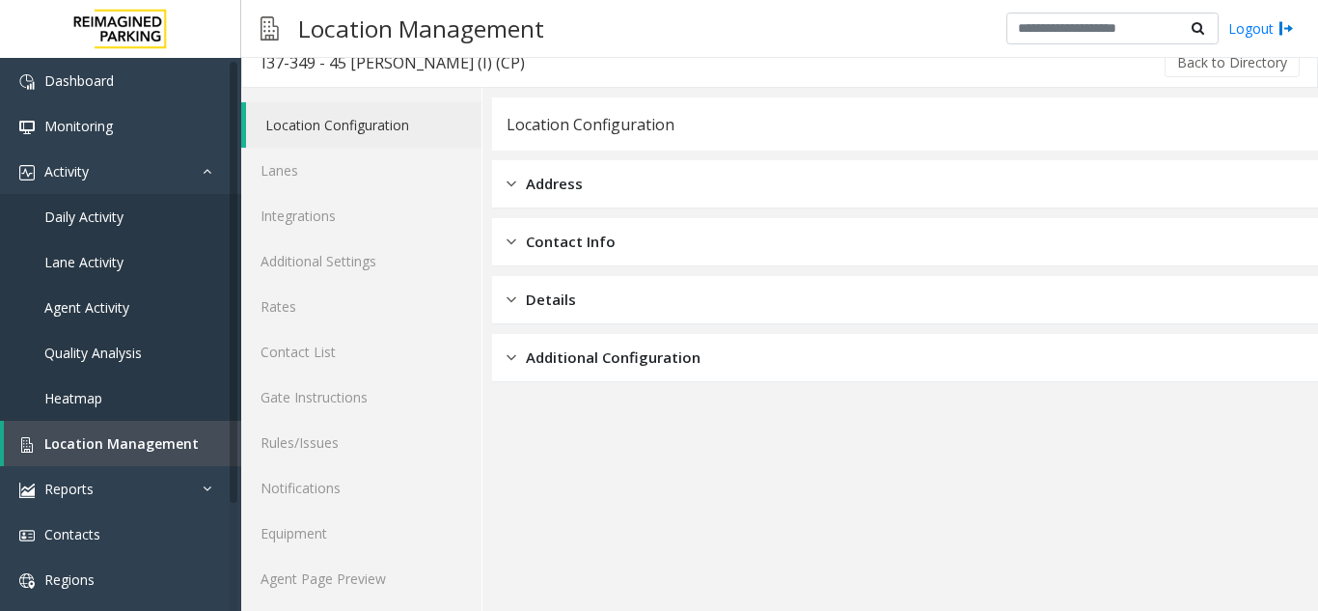
scroll to position [25, 0]
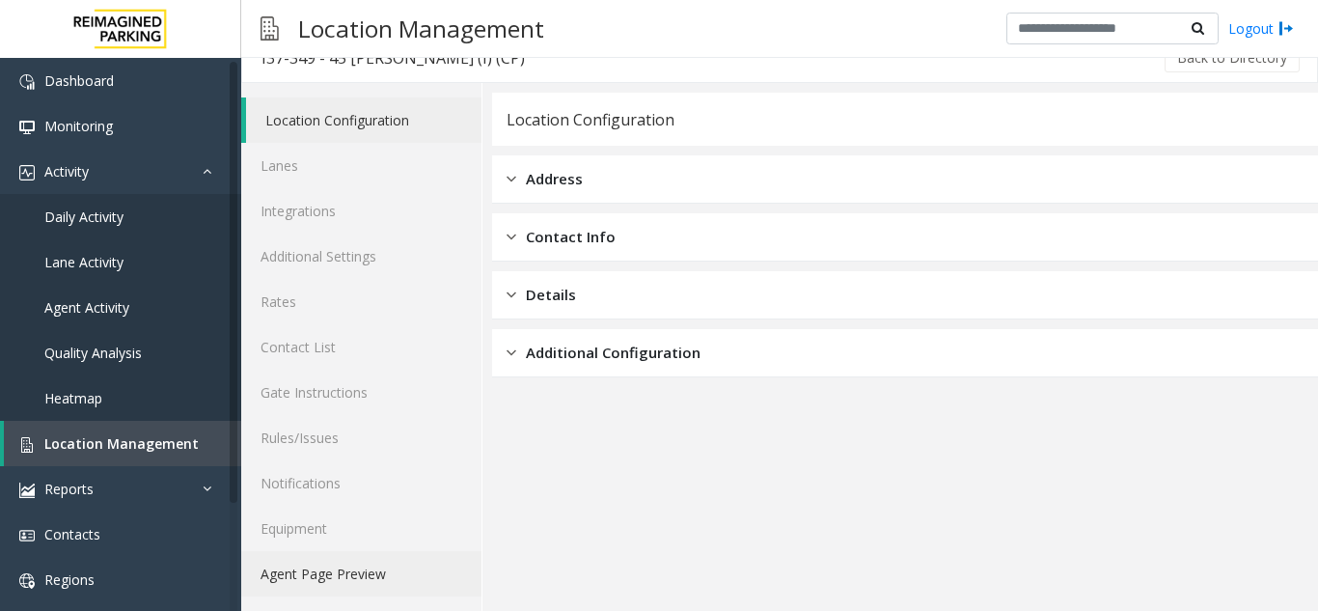
click at [392, 564] on link "Agent Page Preview" at bounding box center [361, 573] width 240 height 45
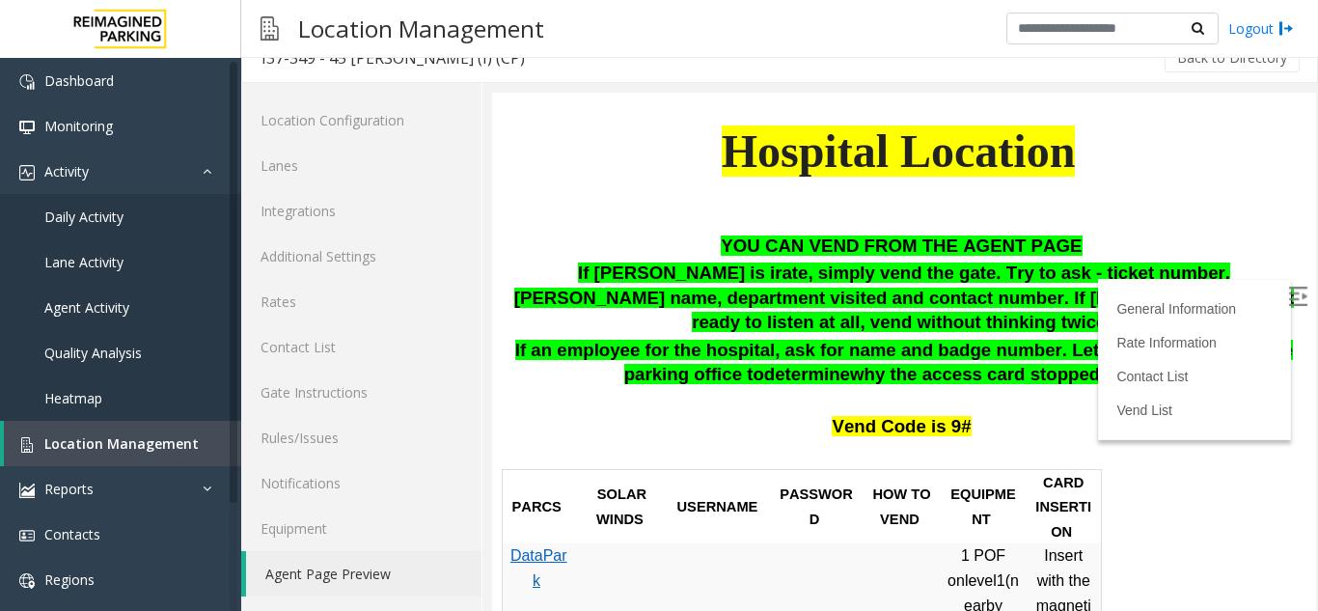
scroll to position [675, 0]
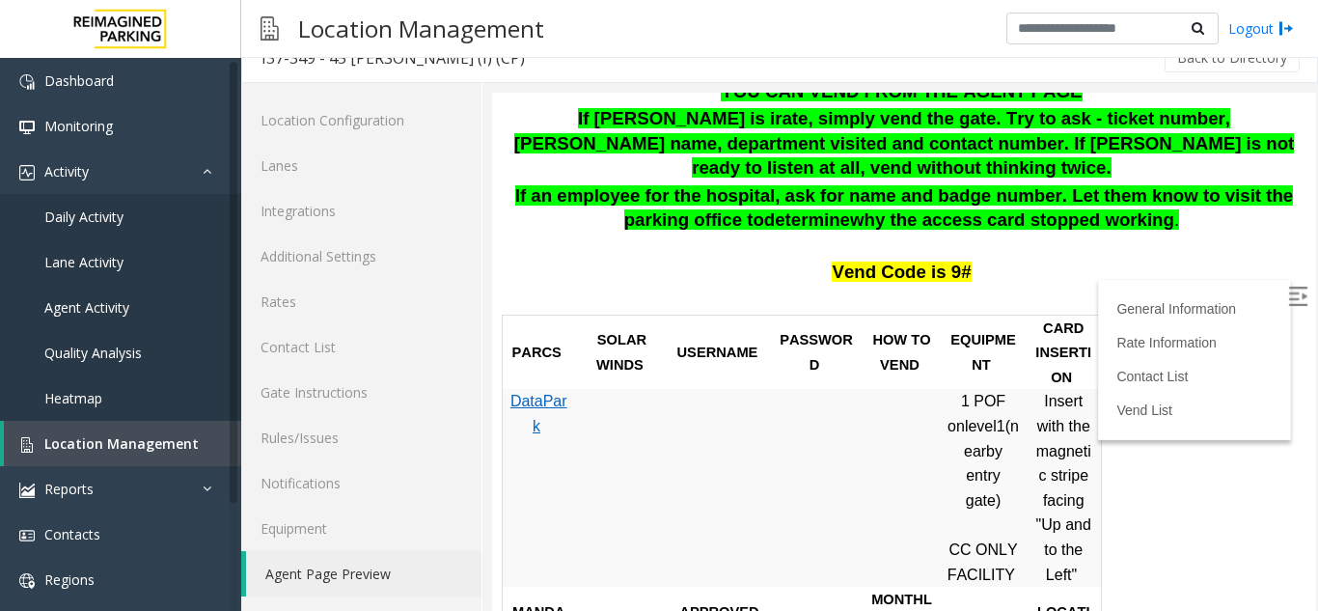
click at [1288, 297] on img at bounding box center [1297, 296] width 19 height 19
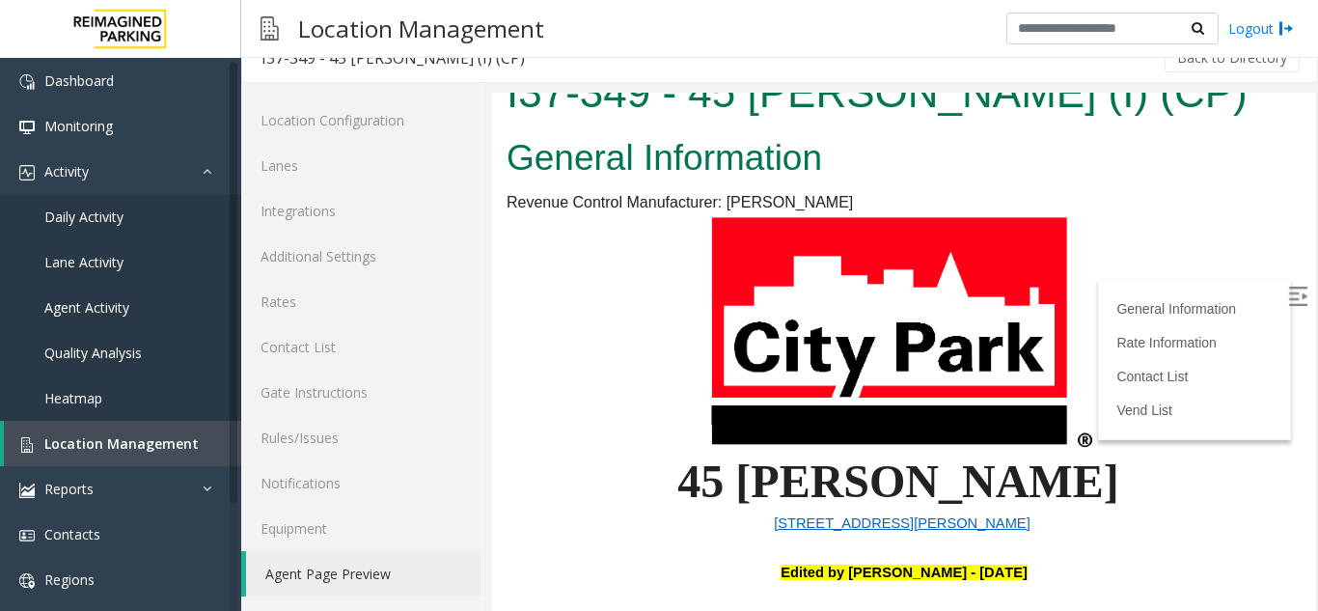
scroll to position [0, 0]
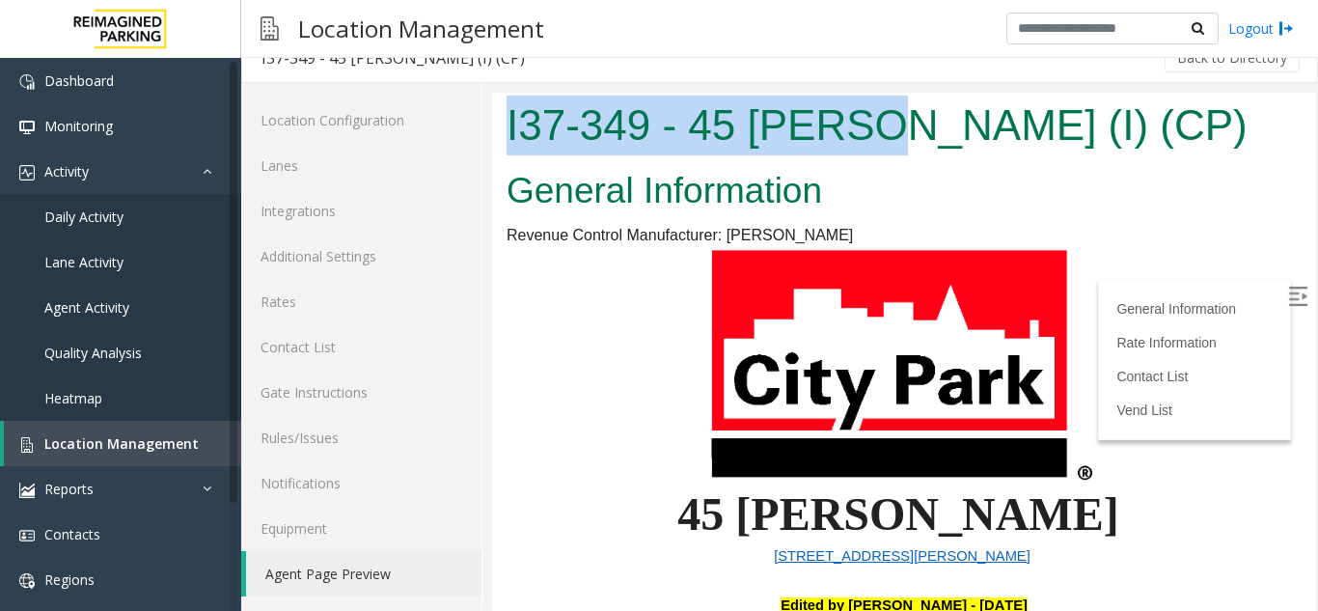
drag, startPoint x: 583, startPoint y: 135, endPoint x: 873, endPoint y: 154, distance: 291.0
click at [873, 154] on h1 "I37-349 - 45 Castro (I) (CP)" at bounding box center [903, 126] width 795 height 60
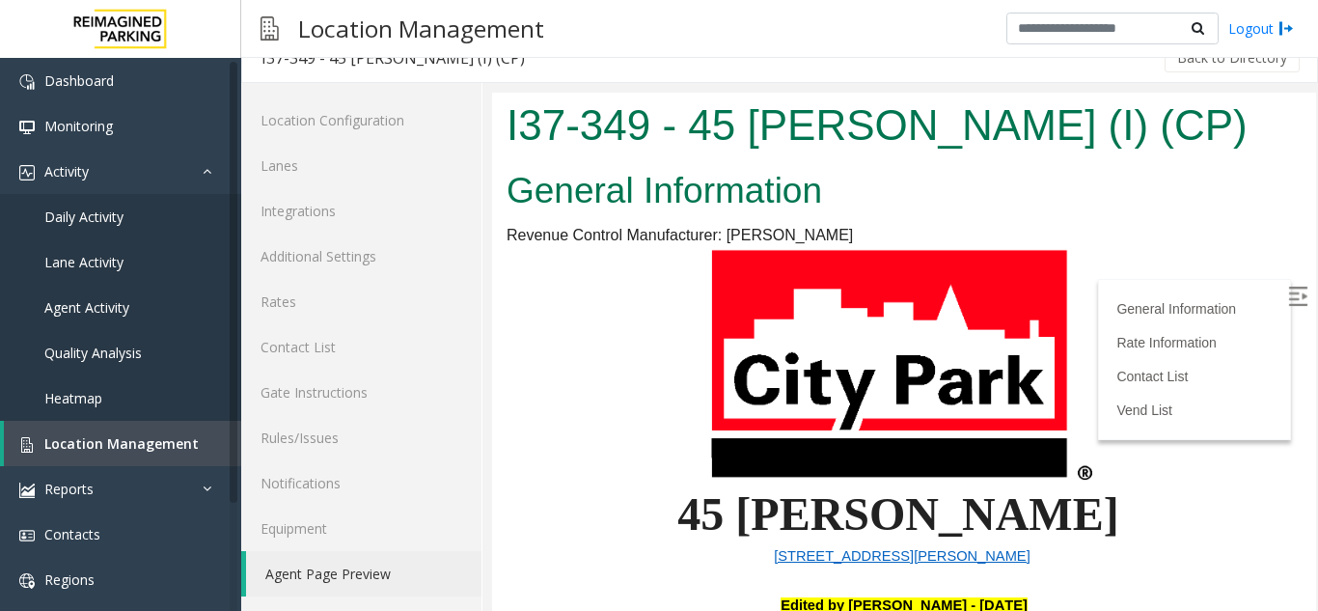
click at [1163, 473] on p at bounding box center [903, 366] width 795 height 239
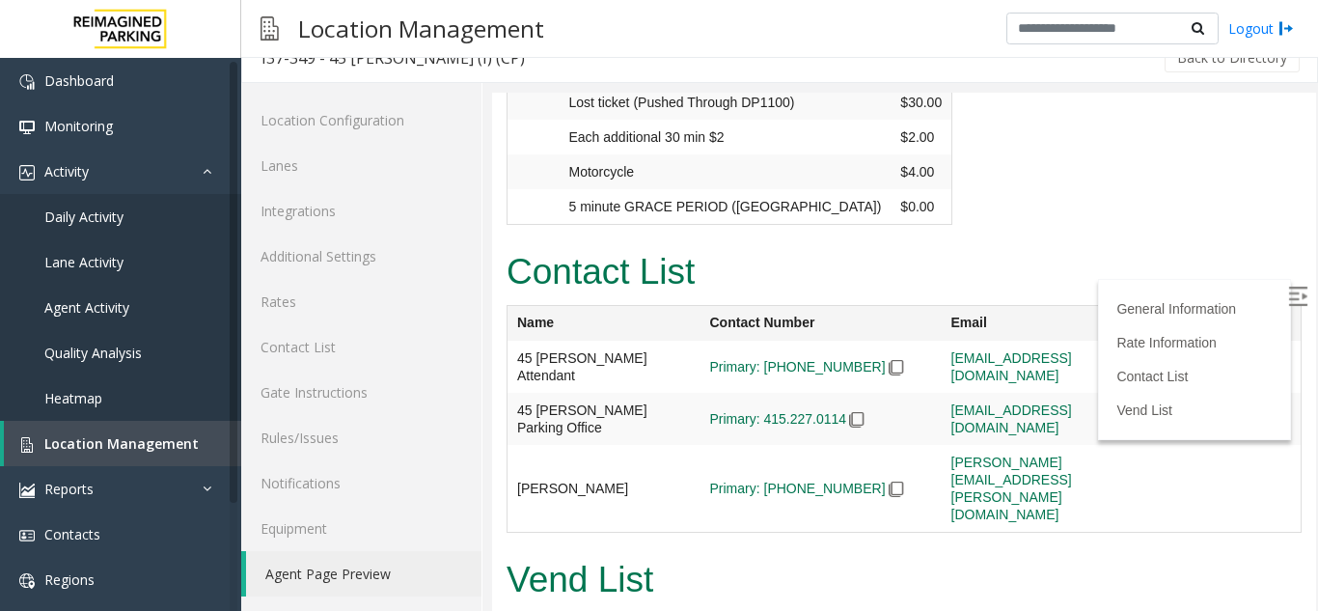
scroll to position [2836, 0]
drag, startPoint x: 907, startPoint y: 271, endPoint x: 1135, endPoint y: 281, distance: 227.9
click at [1135, 446] on tr "Alan Giang Primary: 628-282-6254 alan.giang@reimaginedparking.com" at bounding box center [904, 490] width 794 height 88
copy tr "alan.giang@reimaginedparking.com"
click at [882, 298] on div "Contact List Name Contact Number Email Shift 45 Castro Attendant Primary: 415-6…" at bounding box center [904, 399] width 824 height 308
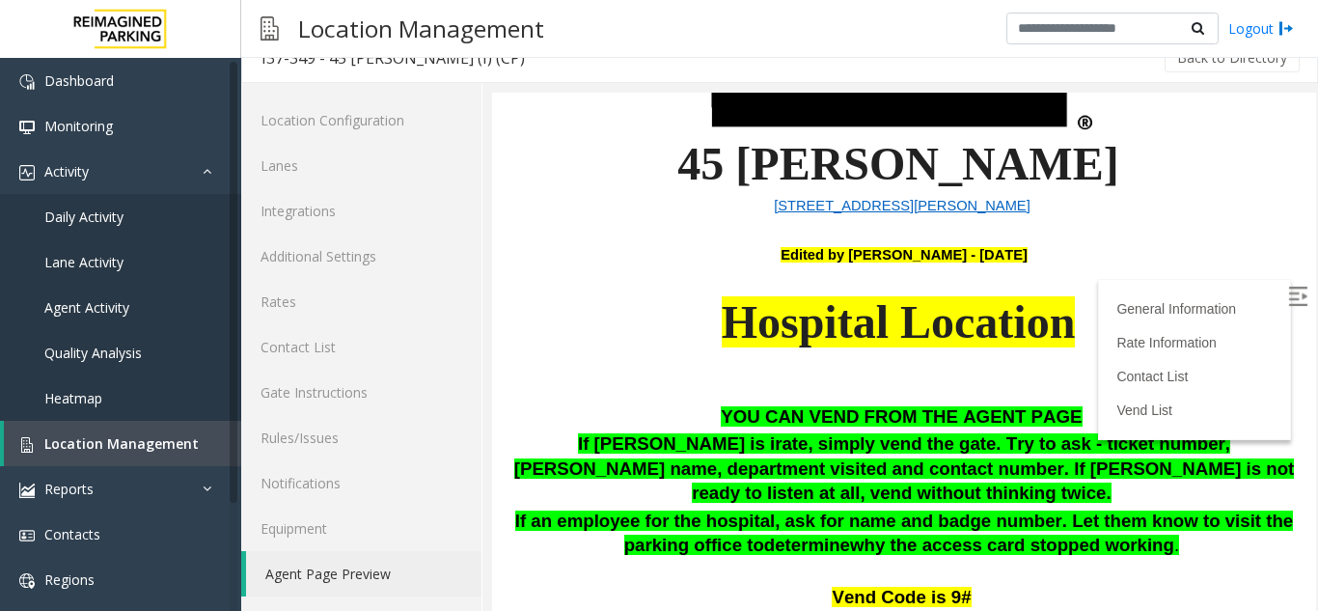
scroll to position [0, 0]
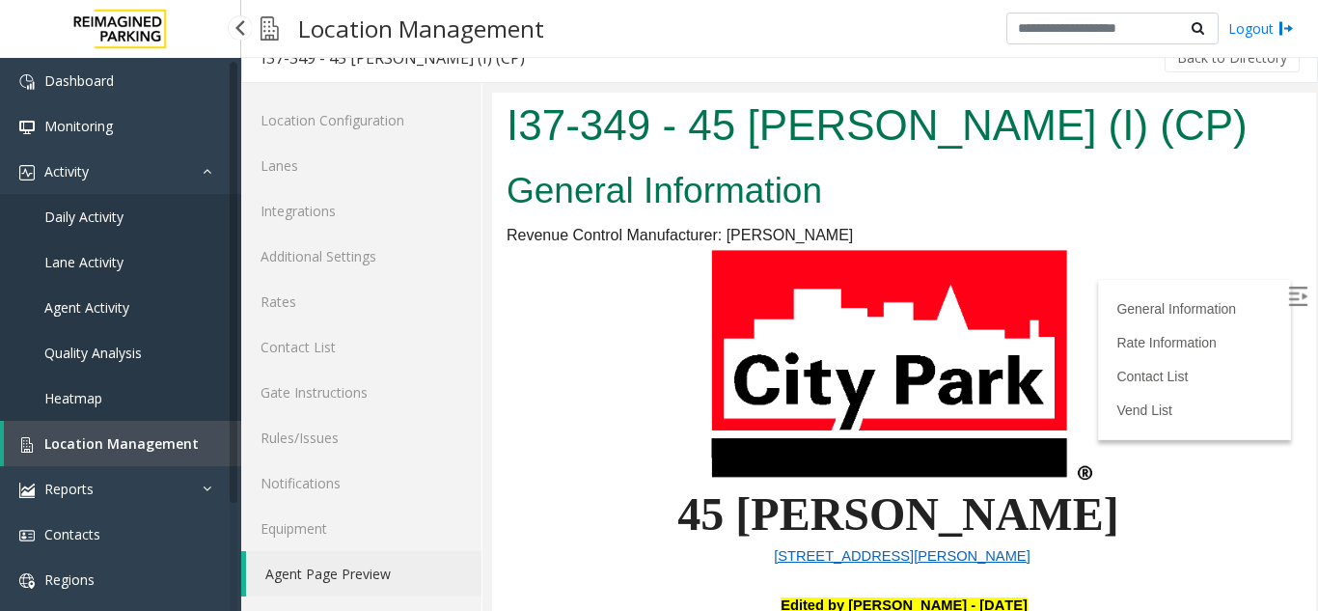
click at [109, 303] on span "Agent Activity" at bounding box center [86, 307] width 85 height 18
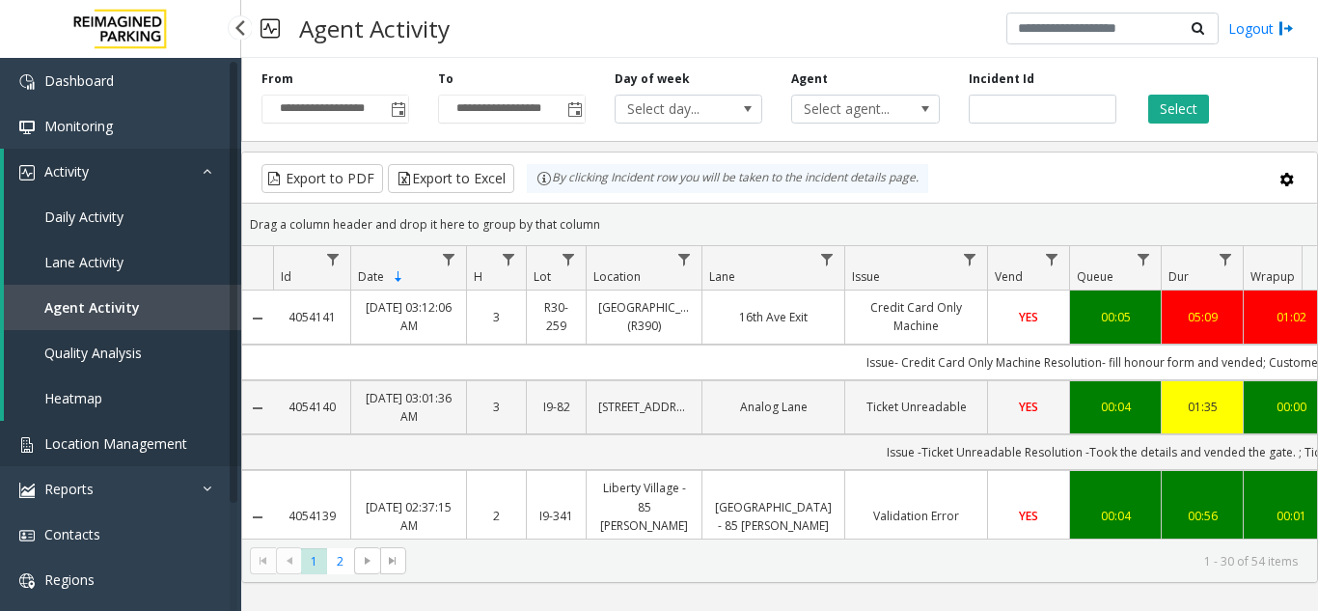
click at [86, 443] on span "Location Management" at bounding box center [115, 443] width 143 height 18
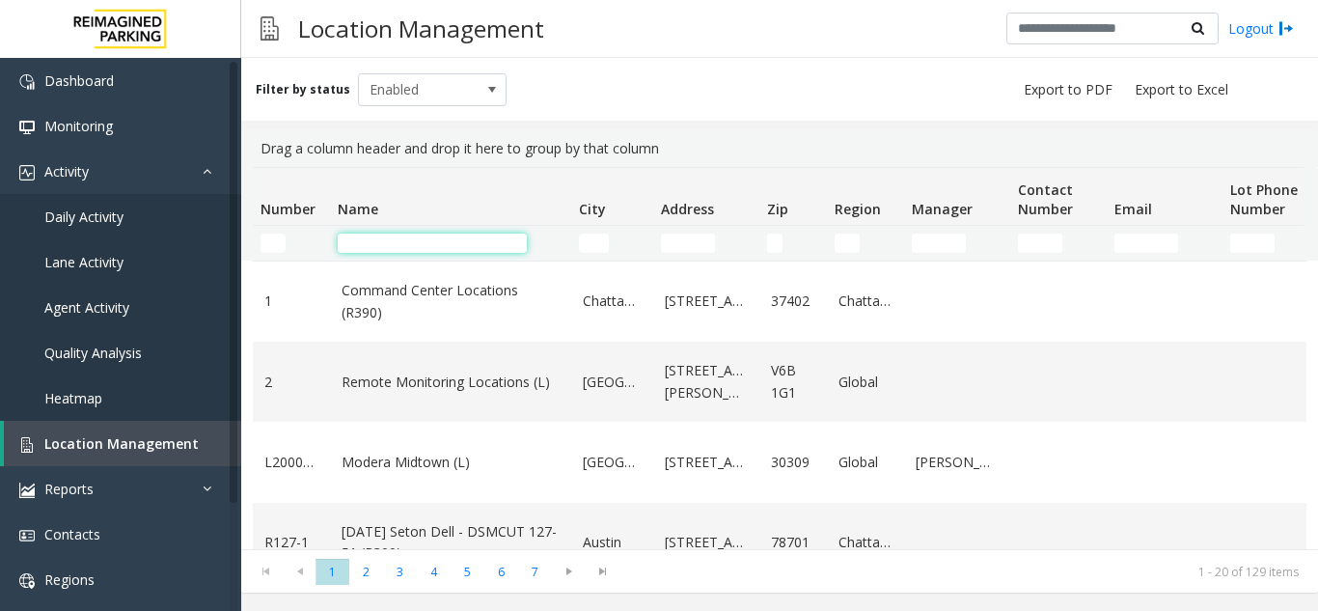
click at [383, 236] on input "Name Filter" at bounding box center [432, 242] width 189 height 19
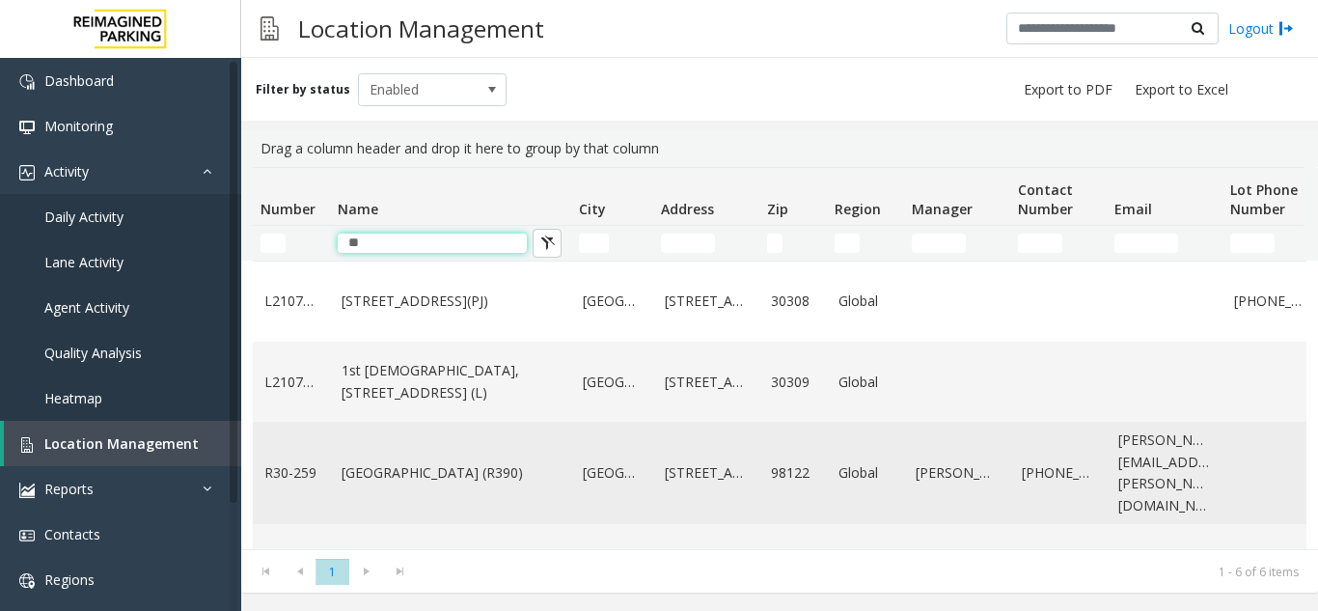
type input "**"
click at [421, 483] on link "[GEOGRAPHIC_DATA] (R390)" at bounding box center [451, 472] width 218 height 21
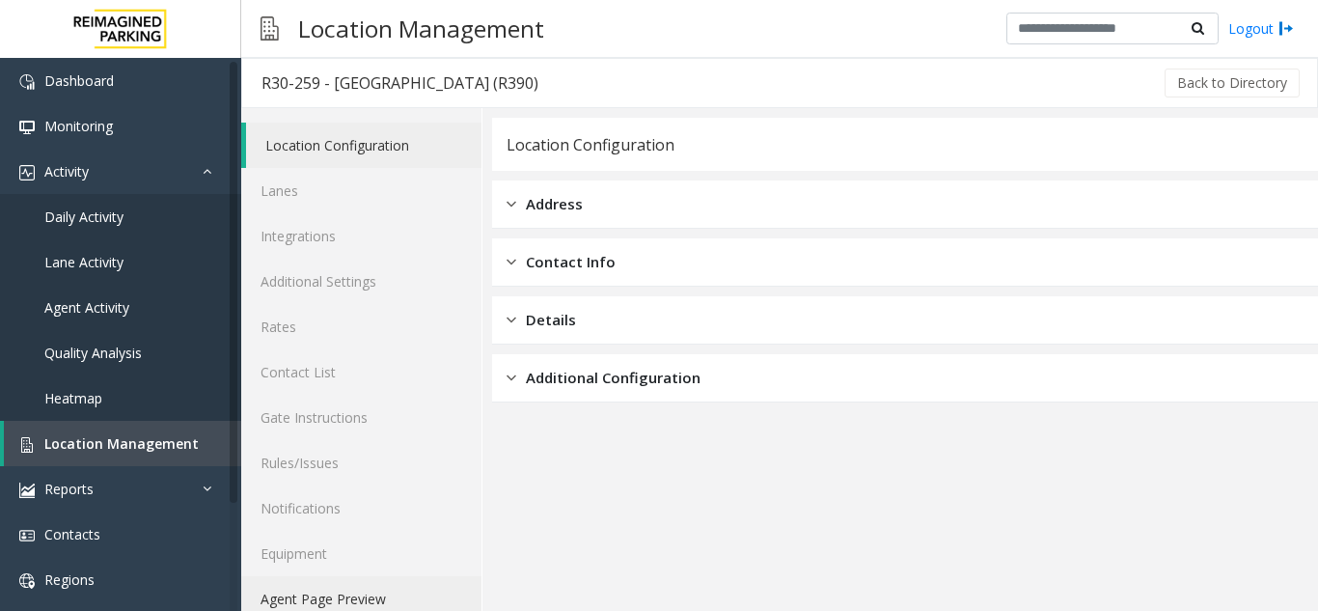
click at [359, 600] on link "Agent Page Preview" at bounding box center [361, 598] width 240 height 45
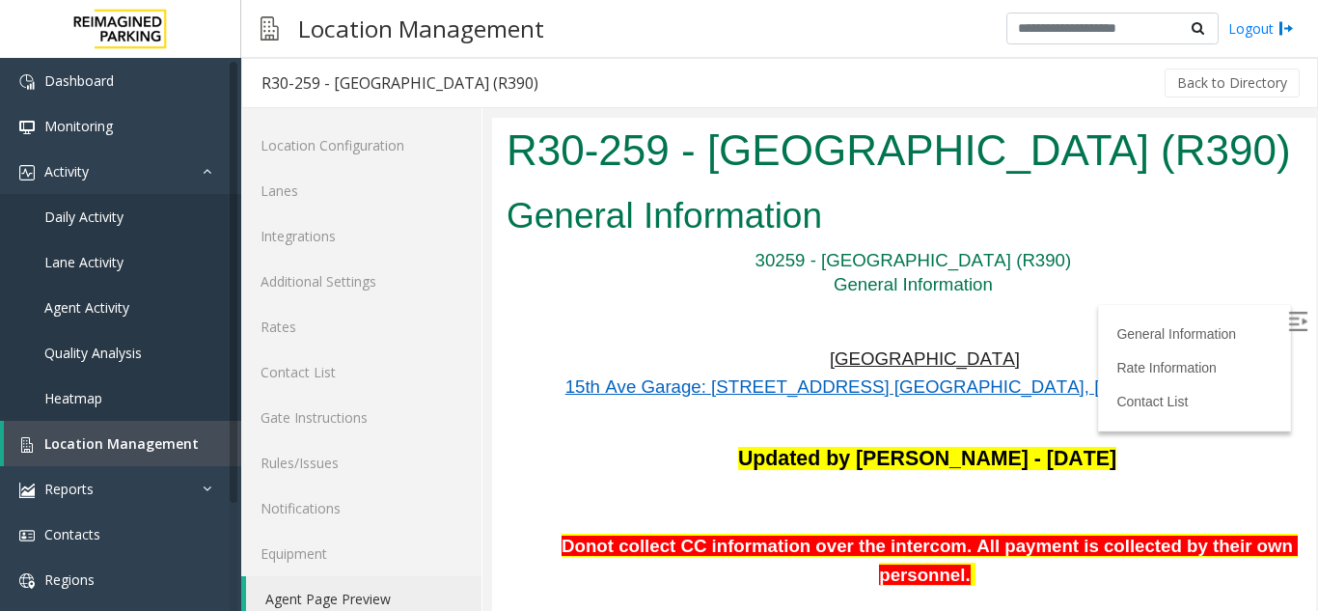
click at [1288, 328] on img at bounding box center [1297, 321] width 19 height 19
